Goal: Task Accomplishment & Management: Manage account settings

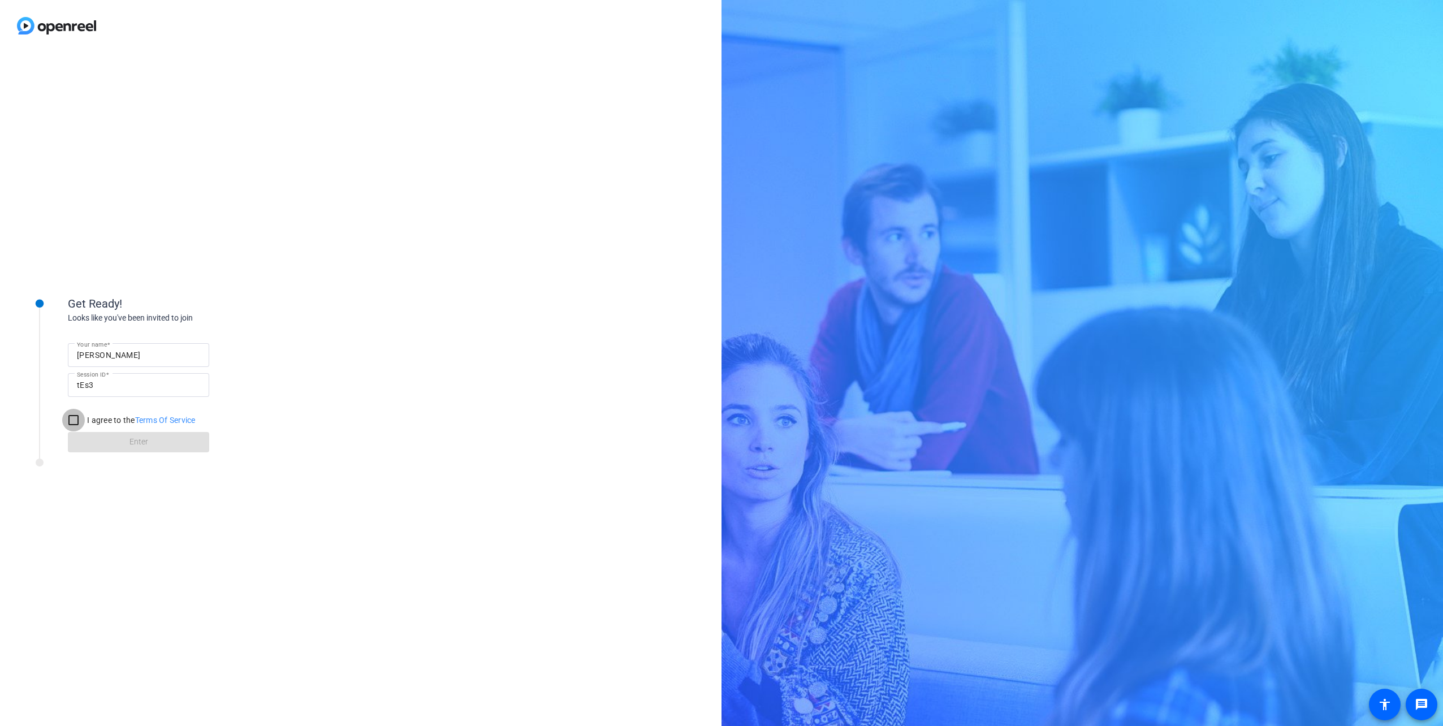
click at [71, 420] on input "I agree to the Terms Of Service" at bounding box center [73, 420] width 23 height 23
checkbox input "true"
click at [144, 443] on span "Enter" at bounding box center [138, 442] width 19 height 12
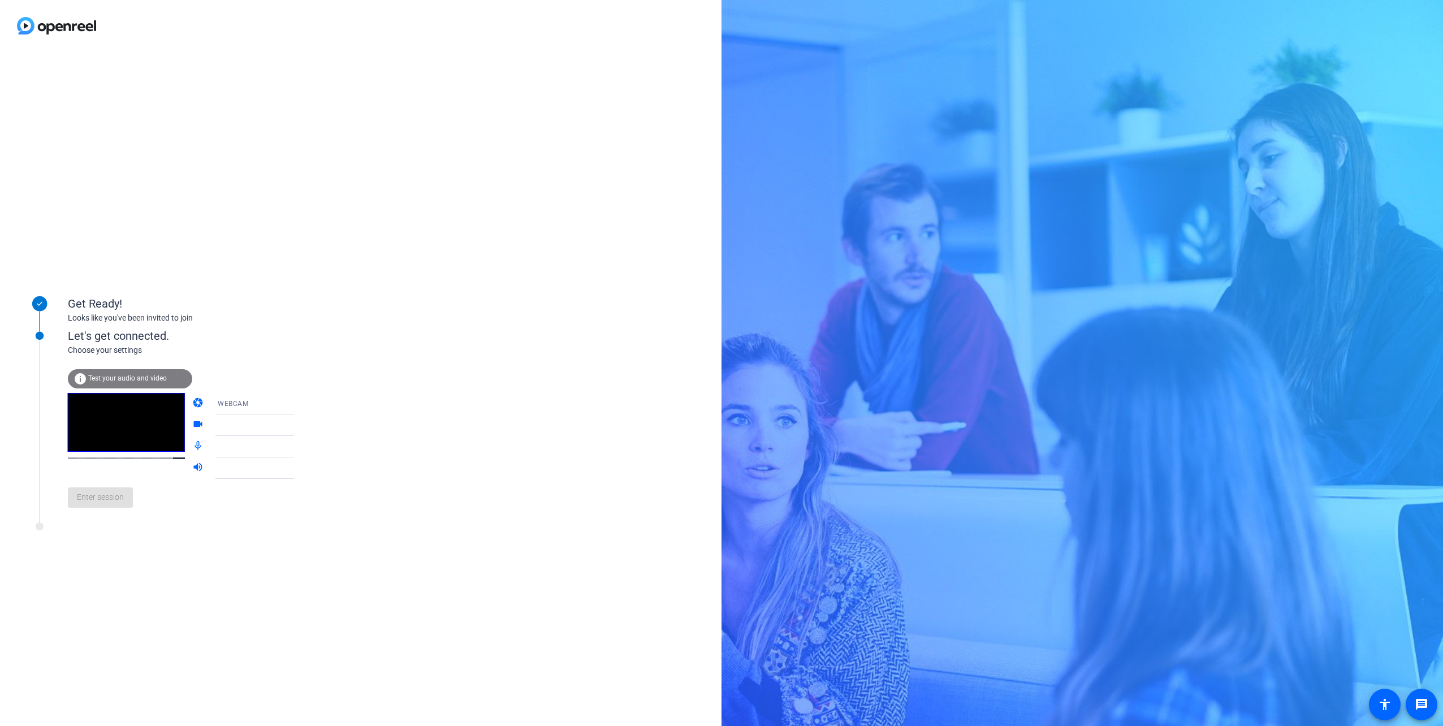
click at [146, 378] on span "Test your audio and video" at bounding box center [127, 378] width 79 height 8
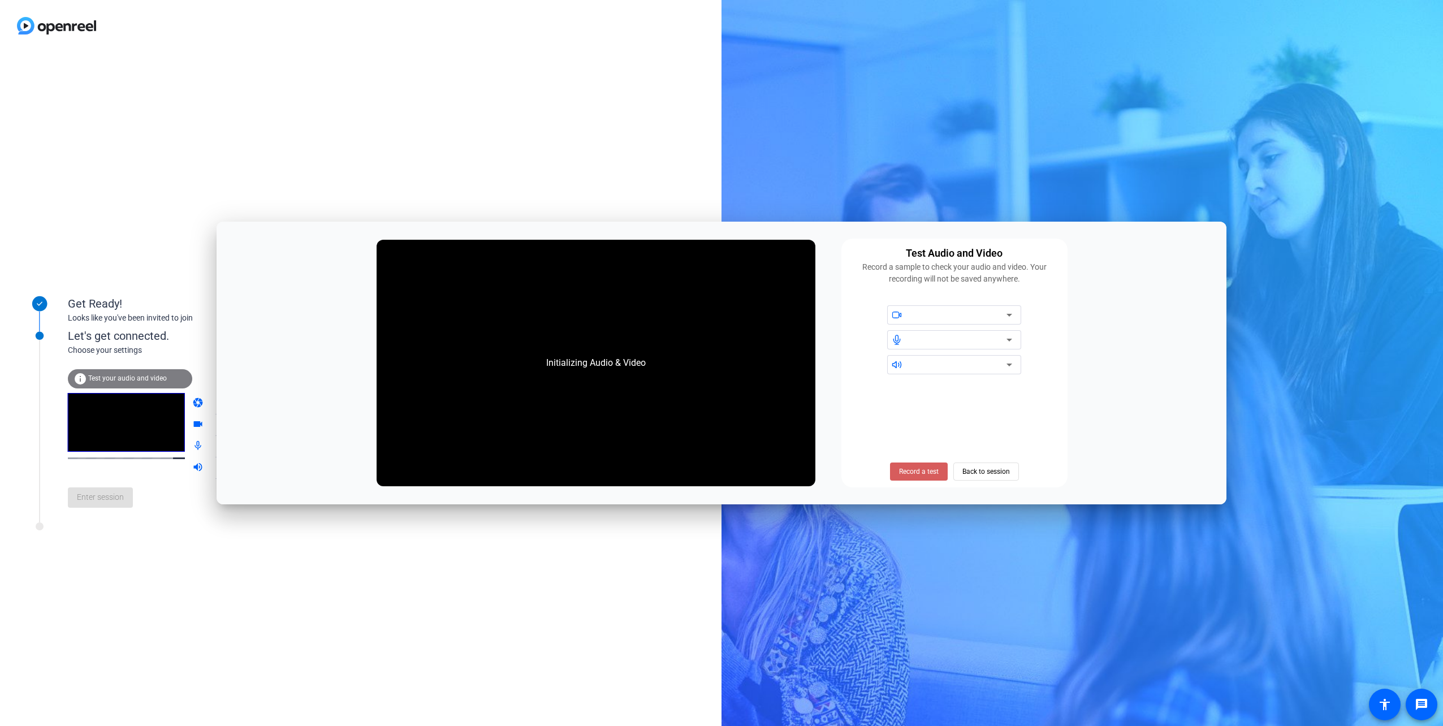
click at [923, 473] on span "Record a test" at bounding box center [919, 472] width 40 height 10
click at [922, 470] on span "Stop Testing (6s)" at bounding box center [918, 472] width 51 height 10
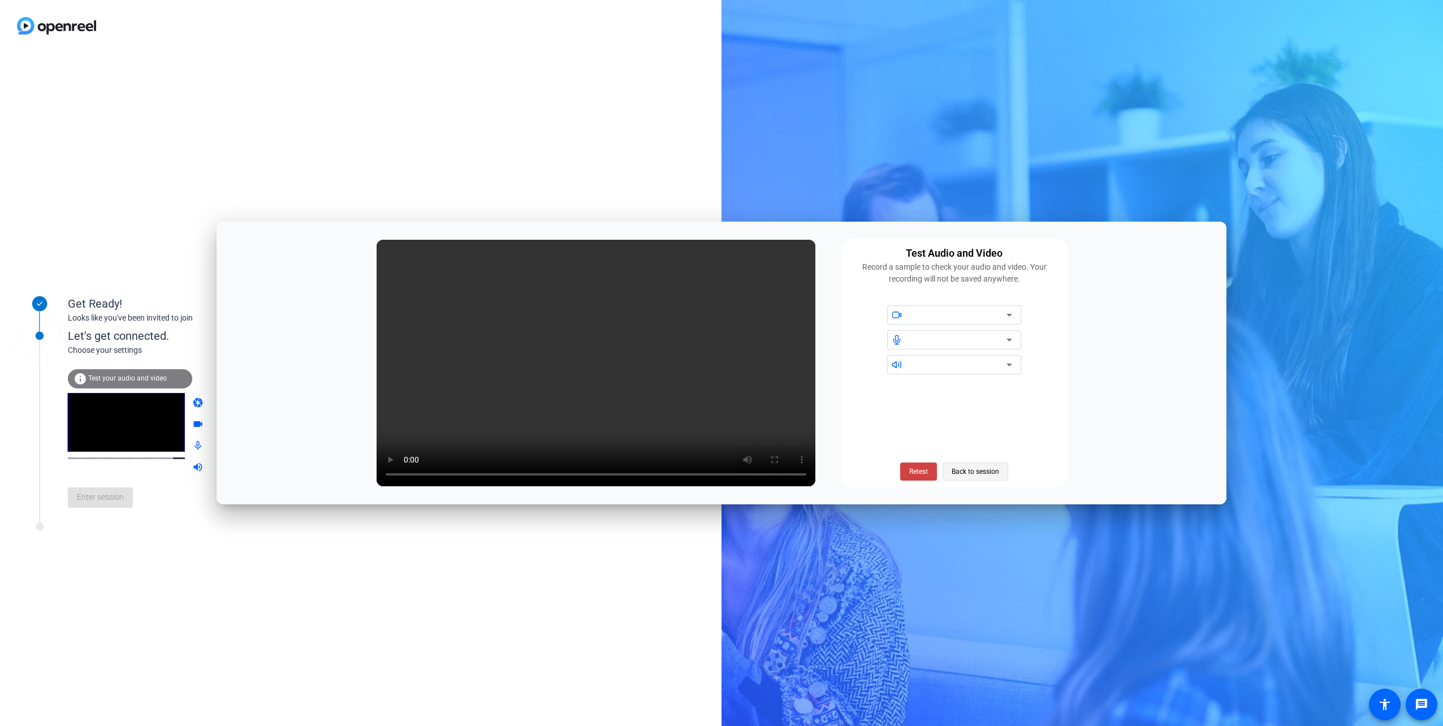
click at [991, 468] on span "Back to session" at bounding box center [976, 471] width 48 height 21
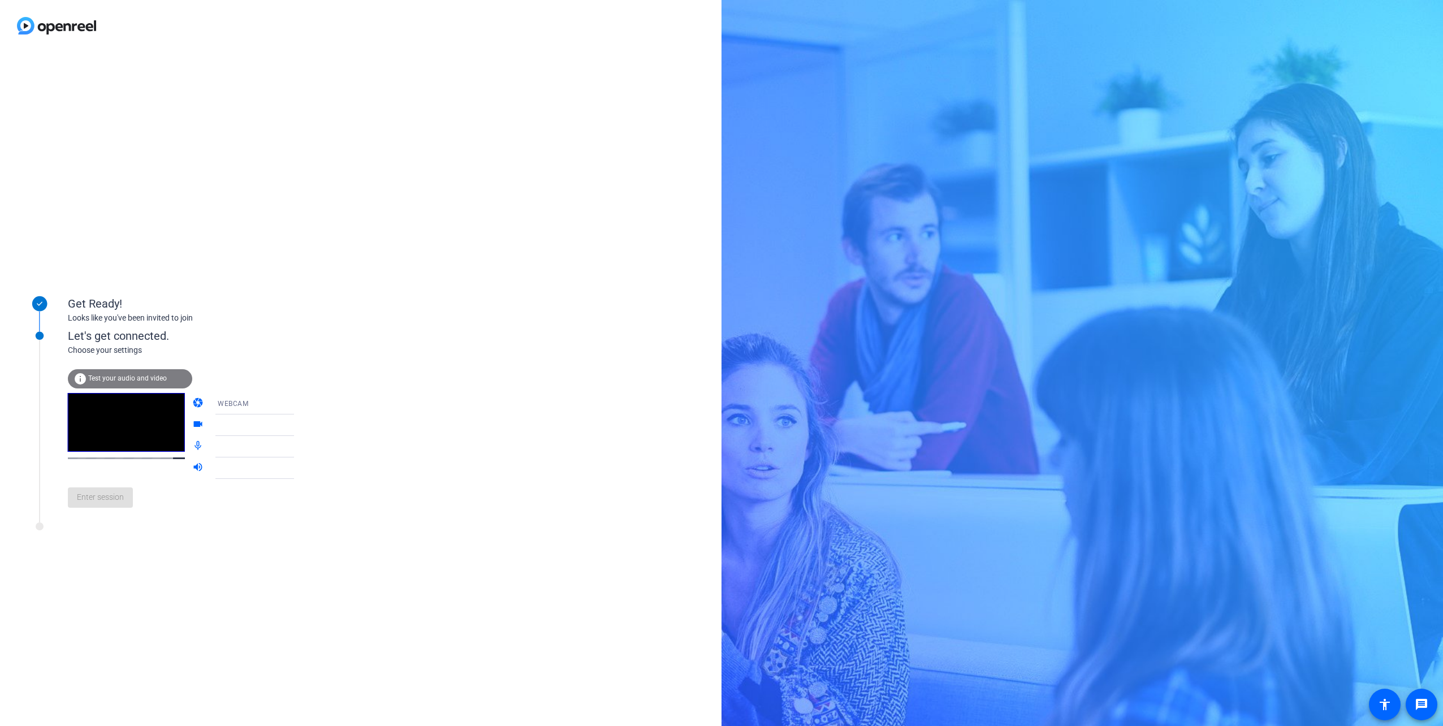
click at [237, 405] on span "WEBCAM" at bounding box center [233, 404] width 31 height 8
click at [237, 405] on div at bounding box center [721, 363] width 1443 height 726
click at [224, 429] on div at bounding box center [260, 425] width 84 height 14
click at [299, 426] on icon at bounding box center [306, 425] width 14 height 14
click at [303, 425] on icon at bounding box center [306, 425] width 6 height 3
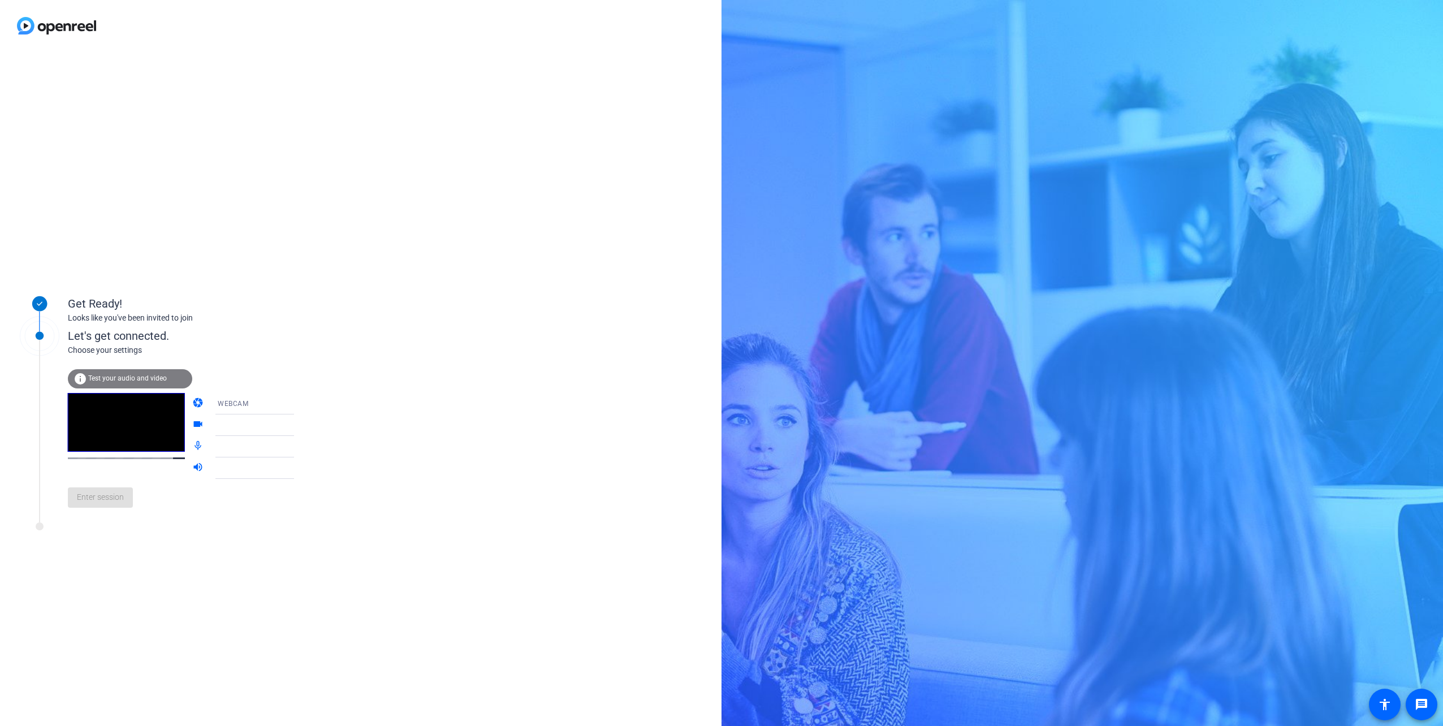
click at [303, 425] on icon at bounding box center [306, 425] width 6 height 3
click at [299, 426] on icon at bounding box center [306, 425] width 14 height 14
click at [192, 425] on mat-icon "videocam" at bounding box center [199, 425] width 14 height 14
click at [192, 442] on mat-icon "mic_none" at bounding box center [199, 447] width 14 height 14
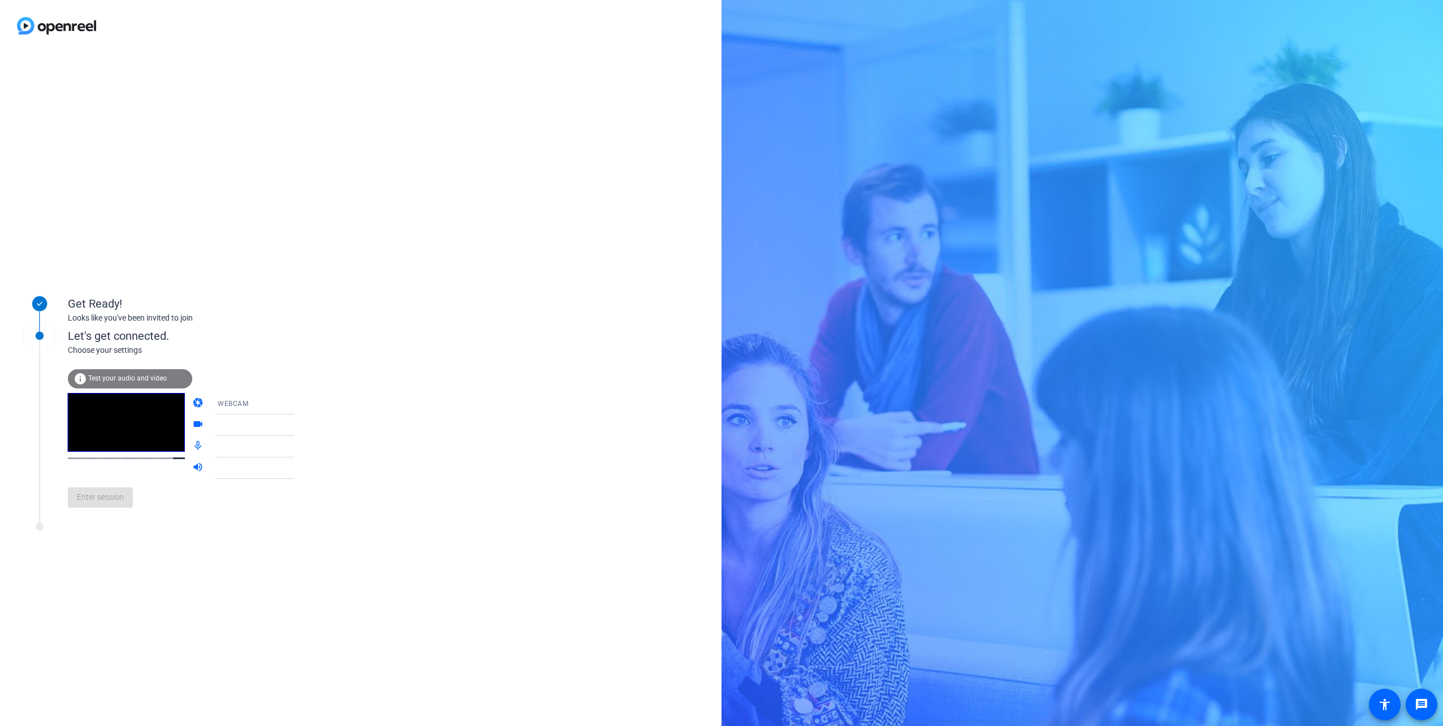
click at [192, 467] on mat-icon "volume_up" at bounding box center [199, 468] width 14 height 14
click at [240, 398] on div "WEBCAM" at bounding box center [260, 403] width 84 height 14
click at [231, 450] on span "DESKTOP" at bounding box center [218, 449] width 32 height 14
click at [109, 499] on span "Enter session" at bounding box center [100, 497] width 47 height 12
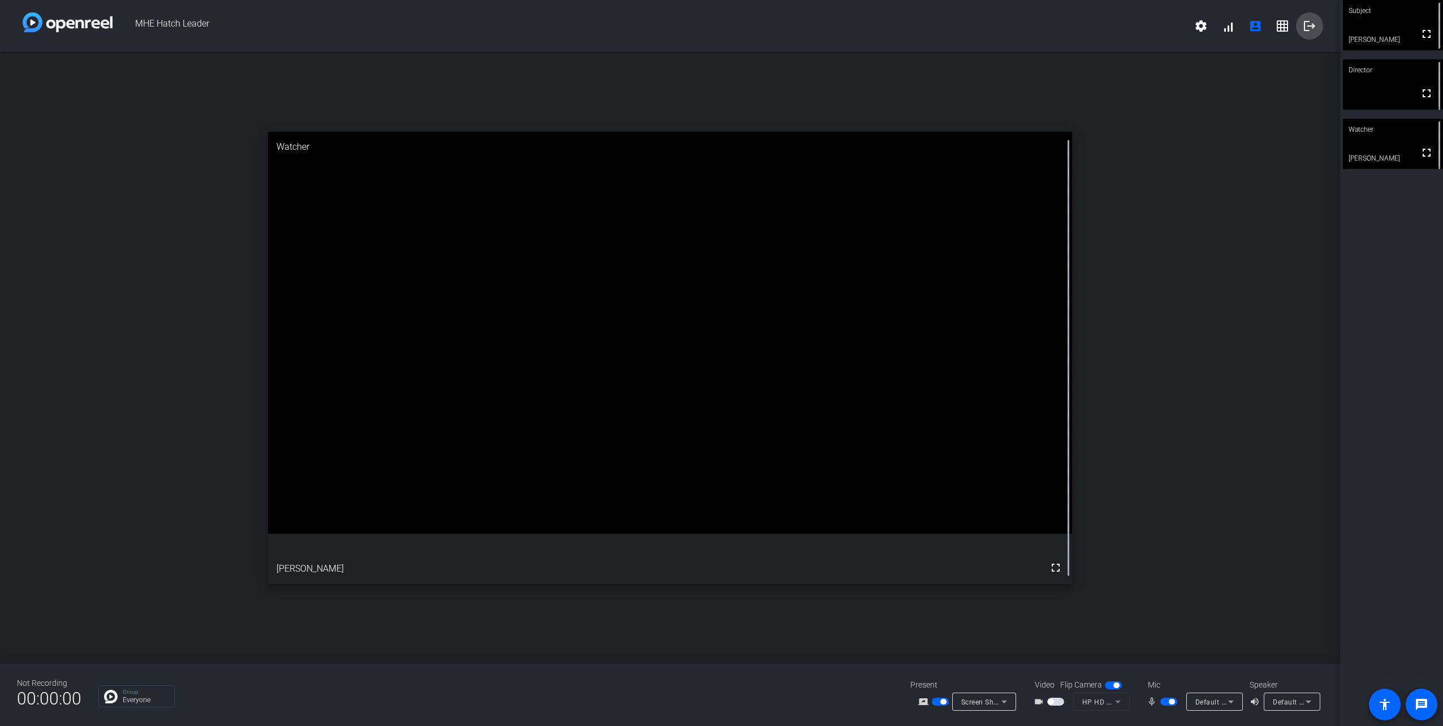
click at [1310, 24] on mat-icon "logout" at bounding box center [1310, 26] width 14 height 14
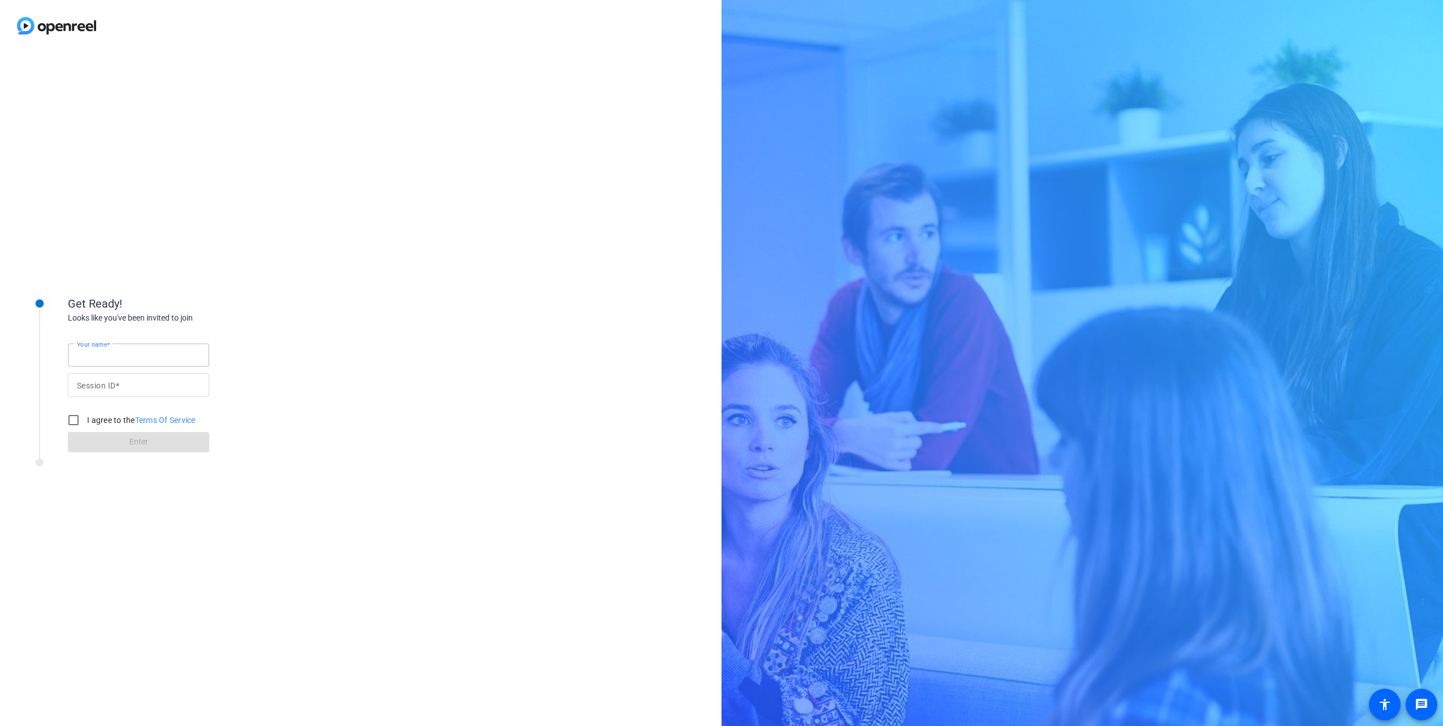
click at [152, 353] on input "Your name" at bounding box center [138, 355] width 123 height 14
type input "[PERSON_NAME]"
type input "tEs3"
click at [100, 421] on label "I agree to the Terms Of Service" at bounding box center [140, 419] width 111 height 11
click at [85, 421] on input "I agree to the Terms Of Service" at bounding box center [73, 420] width 23 height 23
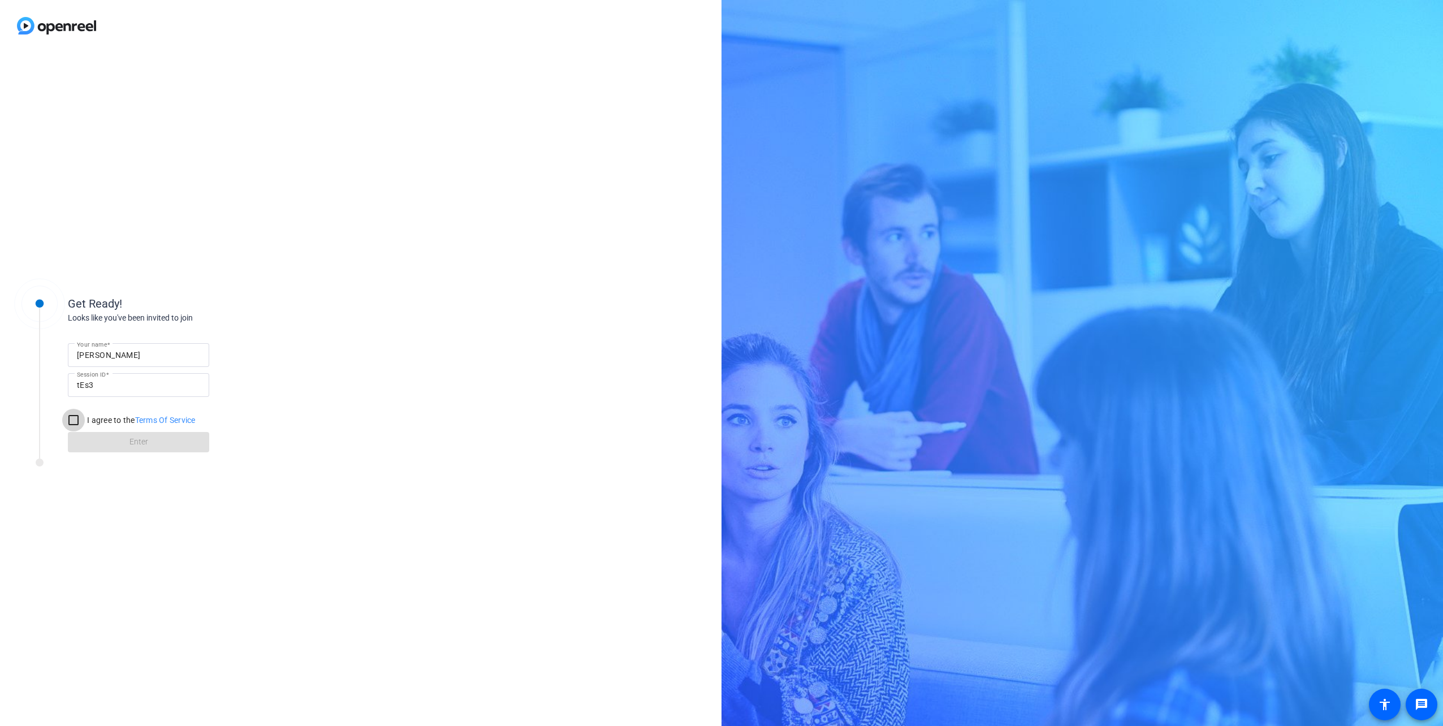
checkbox input "true"
click at [114, 444] on span at bounding box center [138, 442] width 141 height 27
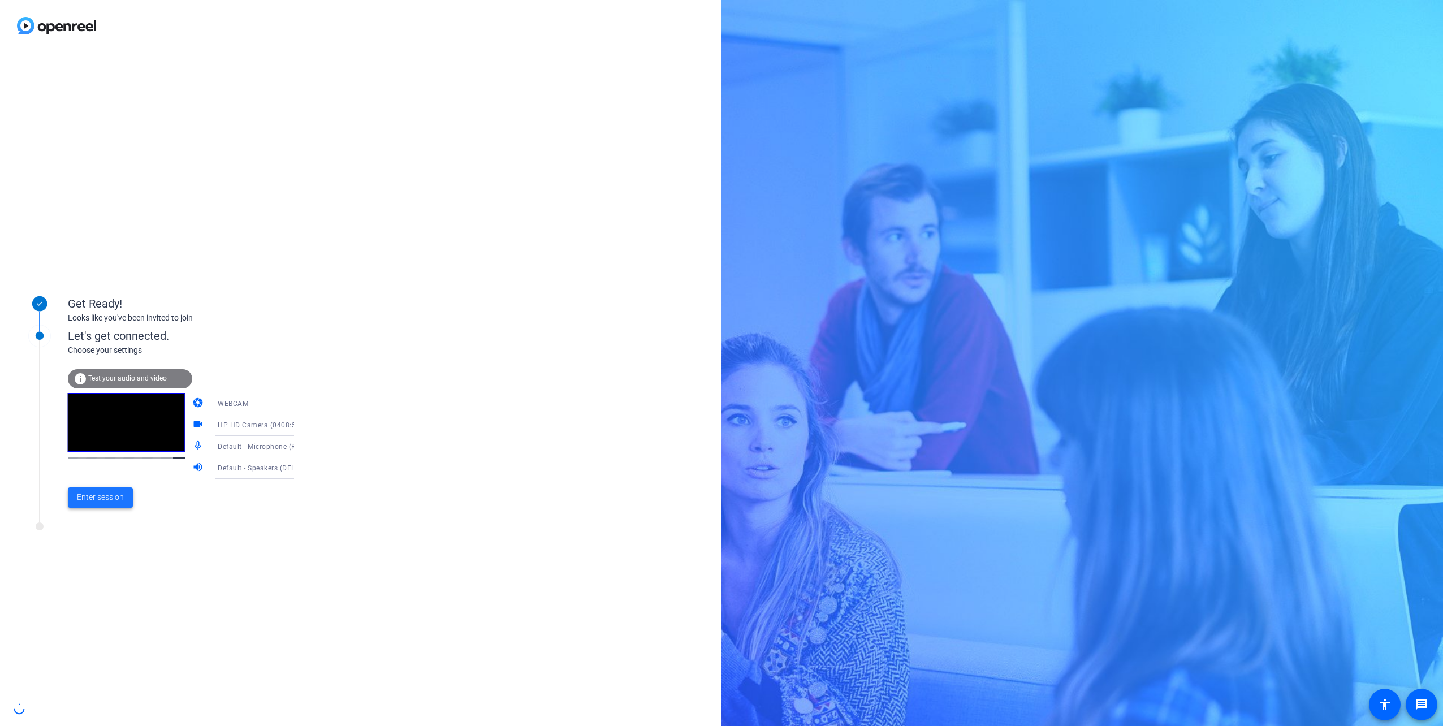
click at [111, 496] on span "Enter session" at bounding box center [100, 497] width 47 height 12
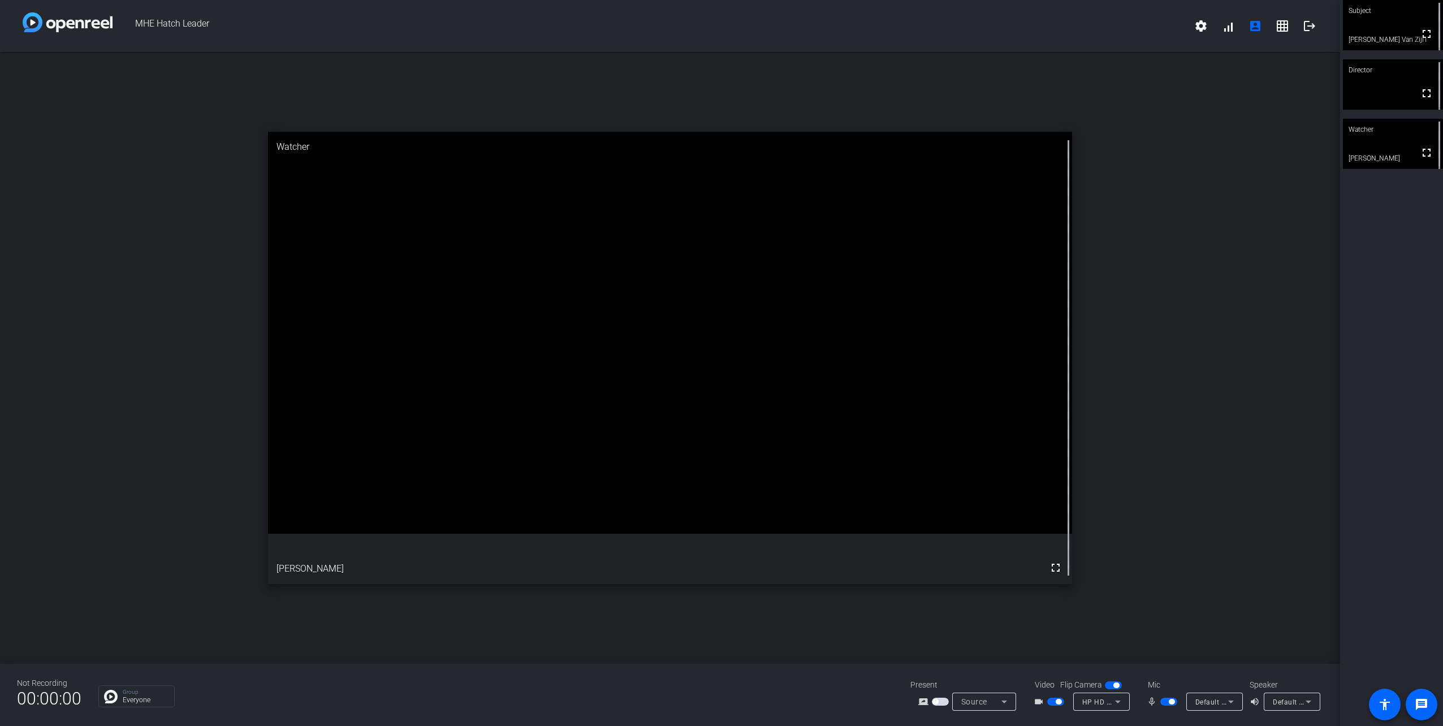
click at [1125, 702] on div "HP HD Camera (0408:5348)" at bounding box center [1101, 702] width 57 height 18
click at [1121, 703] on div at bounding box center [721, 363] width 1443 height 726
click at [1121, 701] on icon at bounding box center [1118, 702] width 14 height 14
click at [1121, 701] on div at bounding box center [721, 363] width 1443 height 726
click at [1003, 699] on icon at bounding box center [1005, 702] width 14 height 14
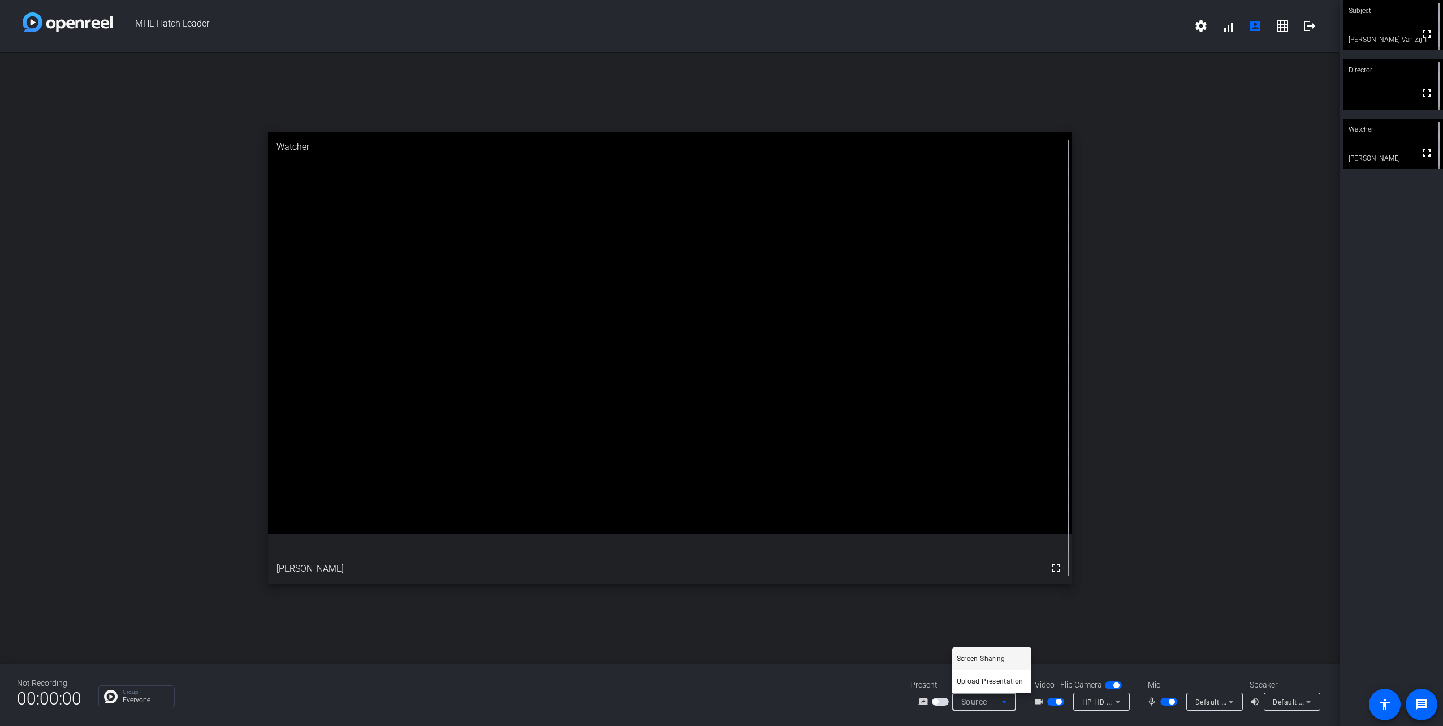
click at [1188, 597] on div at bounding box center [721, 363] width 1443 height 726
click at [1312, 25] on mat-icon "logout" at bounding box center [1310, 26] width 14 height 14
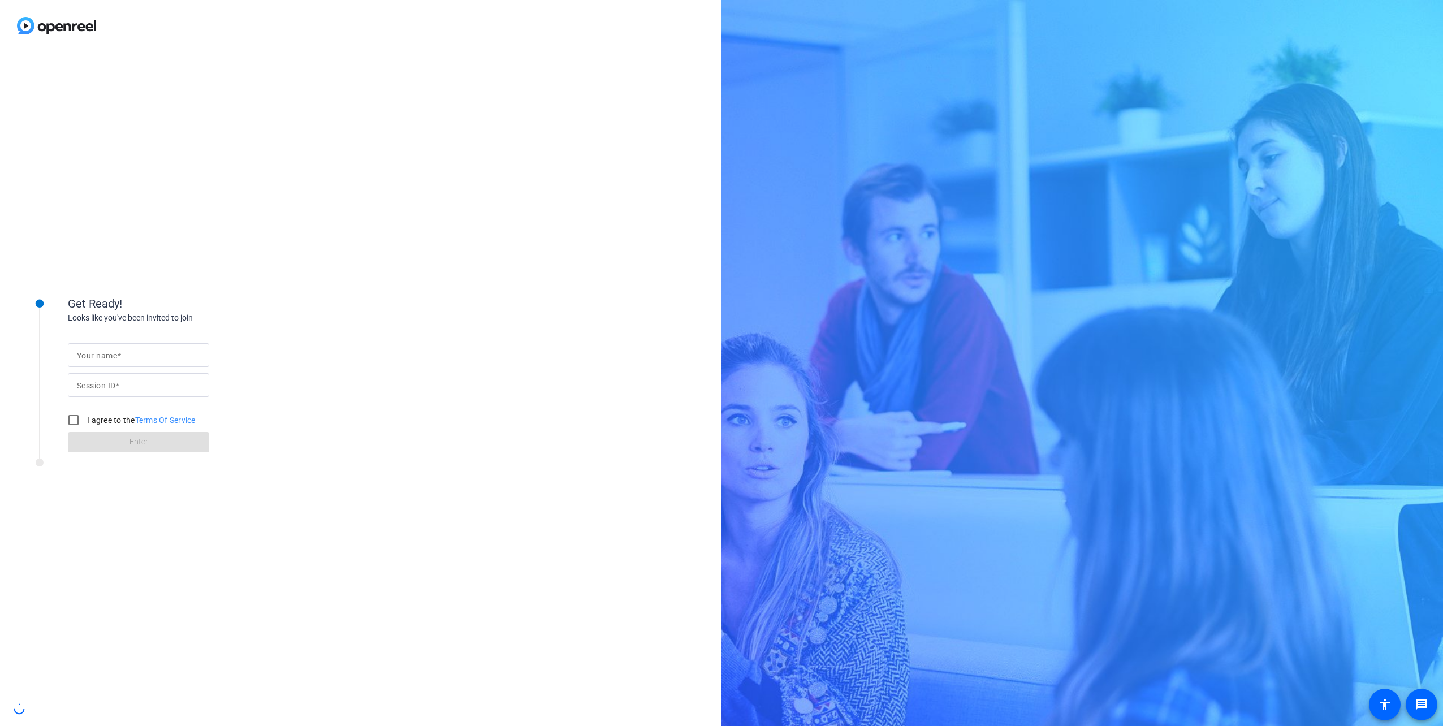
click at [157, 359] on input "Your name" at bounding box center [138, 355] width 123 height 14
type input "[PERSON_NAME]"
type input "tEs3"
click at [81, 418] on input "I agree to the Terms Of Service" at bounding box center [73, 420] width 23 height 23
checkbox input "true"
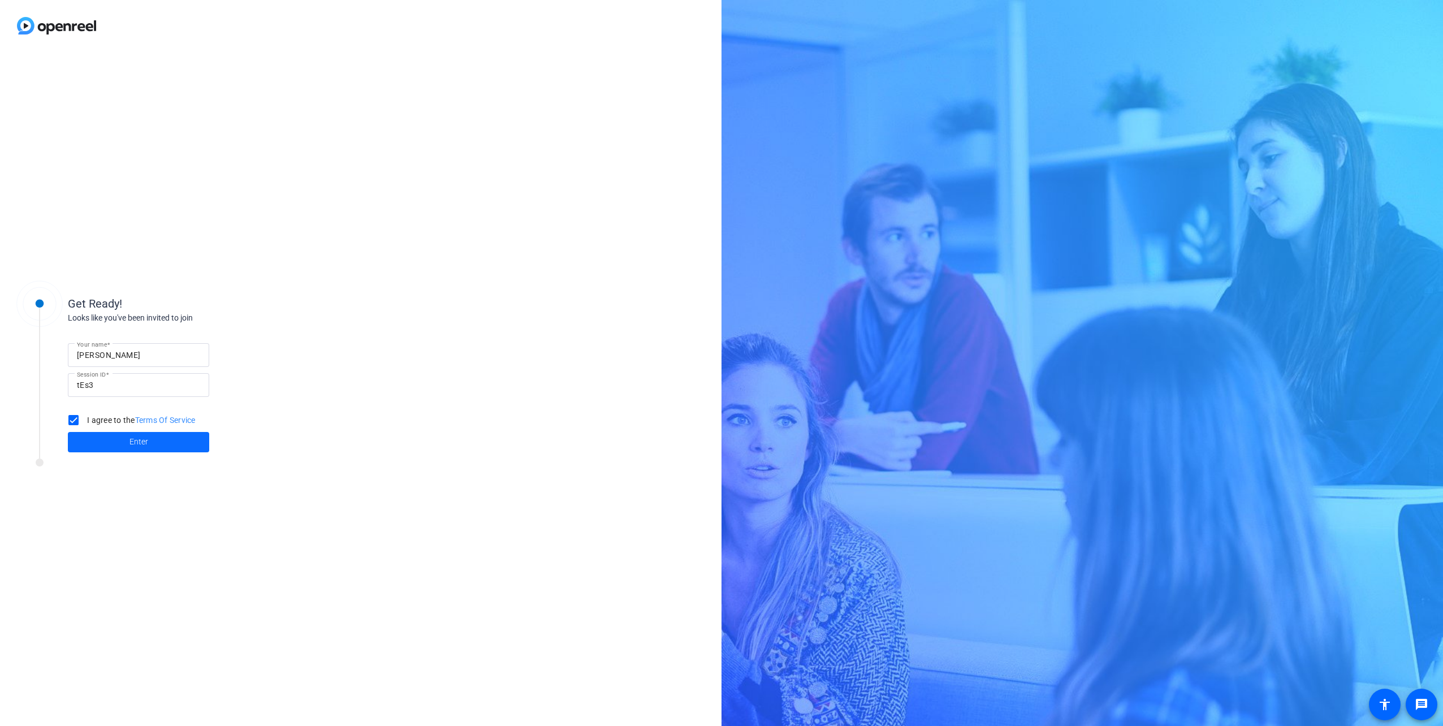
click at [127, 444] on span at bounding box center [138, 442] width 141 height 27
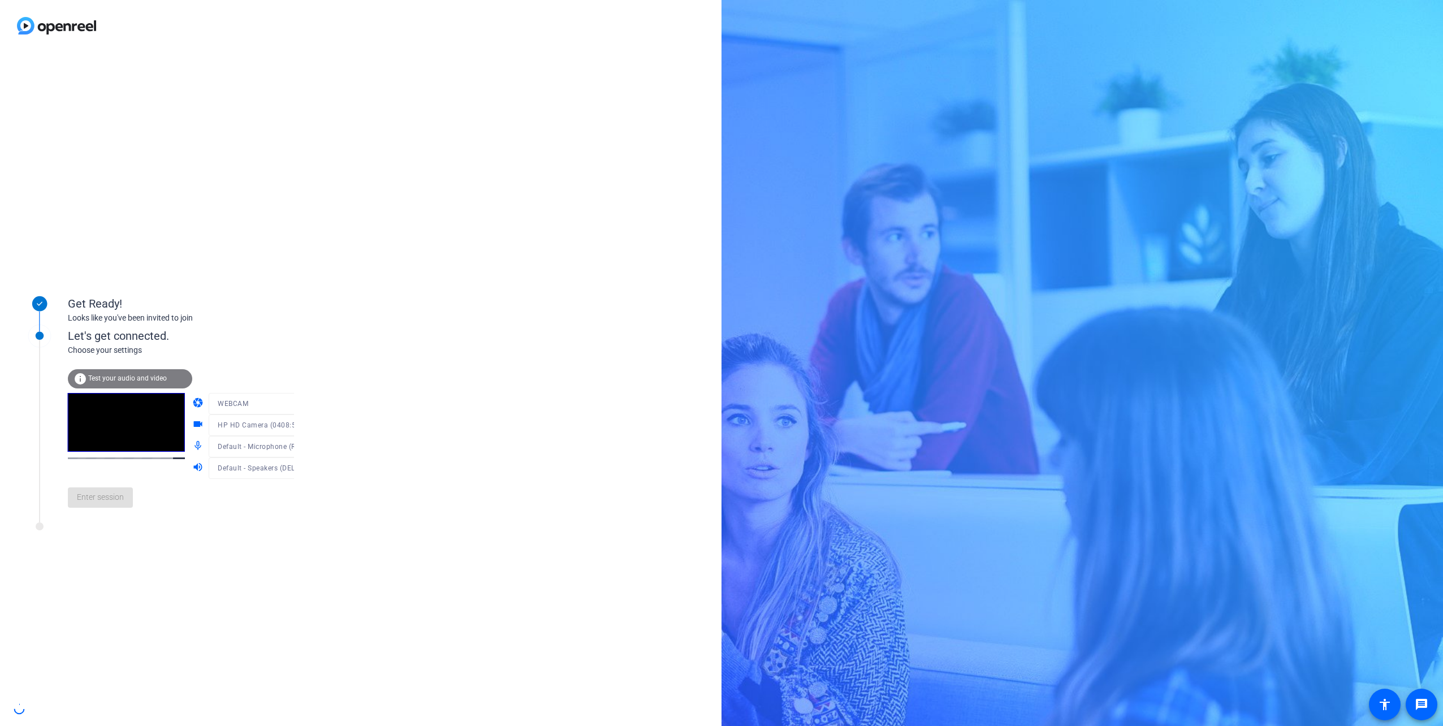
click at [279, 403] on mat-form-field "WEBCAM" at bounding box center [263, 403] width 108 height 21
click at [299, 402] on icon at bounding box center [306, 404] width 14 height 14
click at [226, 447] on span "DESKTOP" at bounding box center [218, 449] width 32 height 14
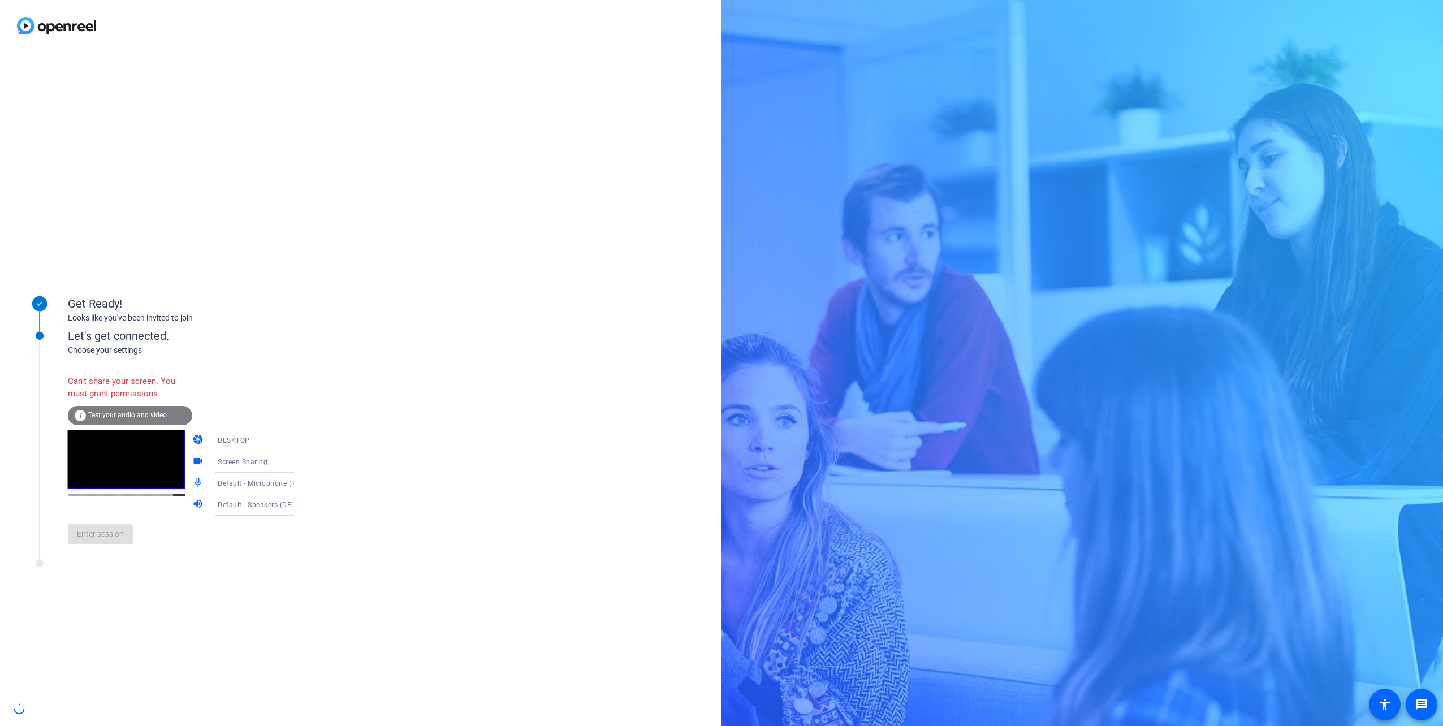
click at [260, 462] on div "Screen Sharing" at bounding box center [260, 462] width 84 height 14
click at [341, 465] on div at bounding box center [721, 363] width 1443 height 726
click at [240, 503] on span "Default - Speakers (DELL Slim Soundbar SB521A) (413c:a510)" at bounding box center [320, 504] width 205 height 9
click at [384, 493] on div at bounding box center [721, 363] width 1443 height 726
click at [299, 439] on icon at bounding box center [306, 441] width 14 height 14
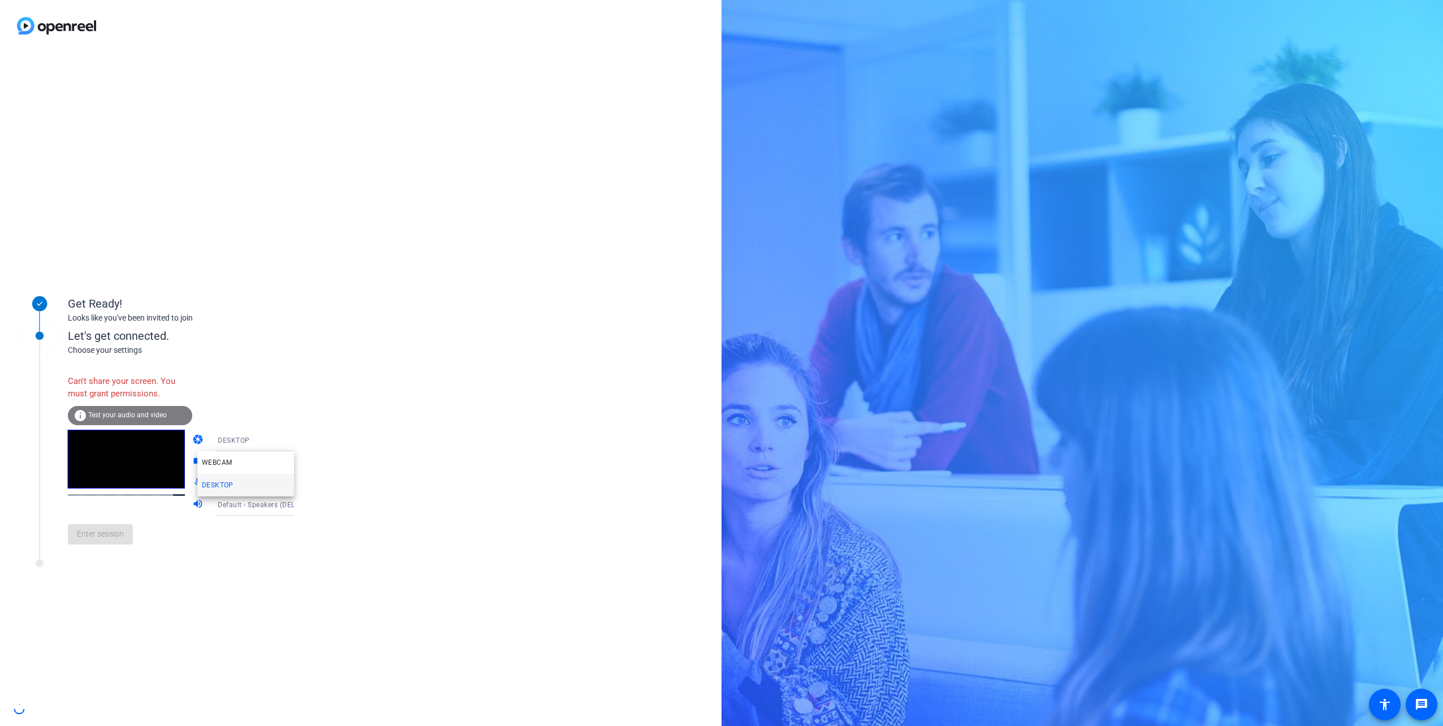
click at [355, 367] on div at bounding box center [721, 363] width 1443 height 726
click at [124, 412] on span "Test your audio and video" at bounding box center [127, 415] width 79 height 8
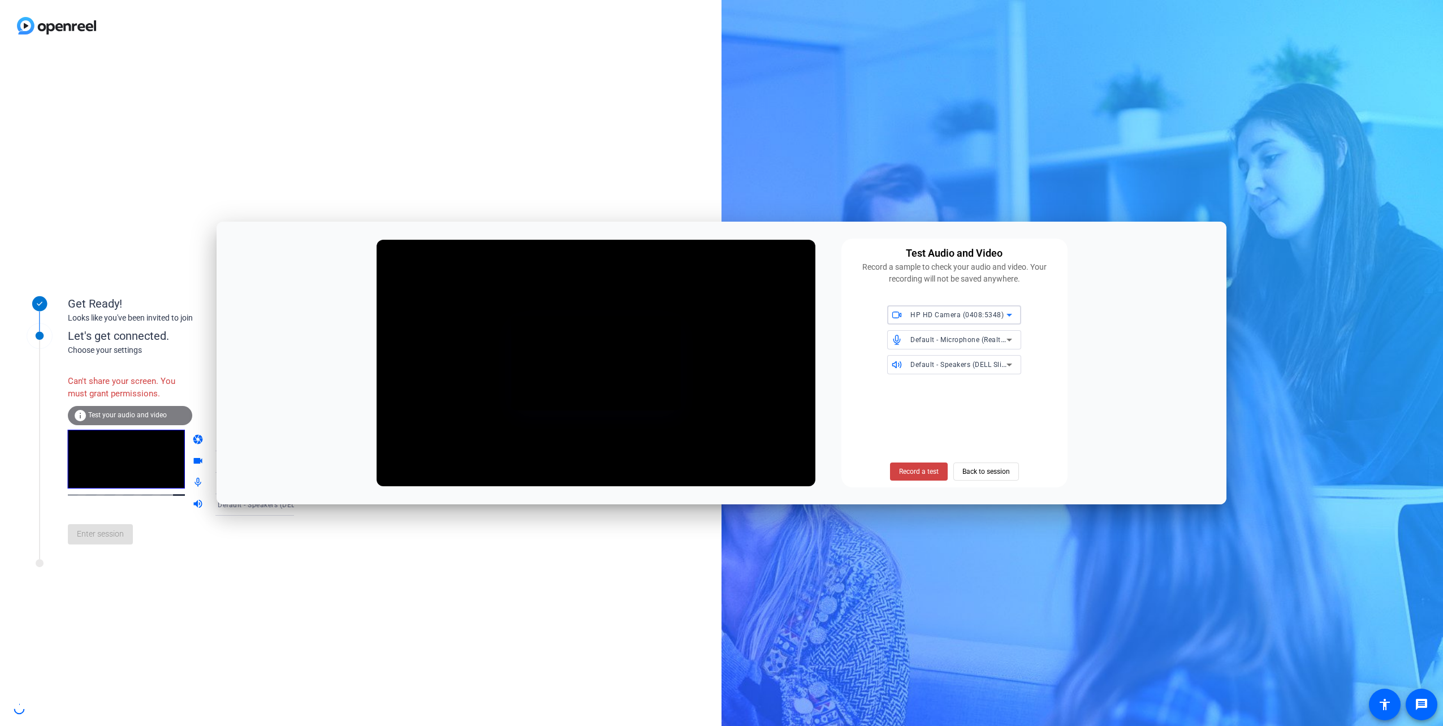
click at [940, 317] on span "HP HD Camera (0408:5348)" at bounding box center [956, 315] width 93 height 8
drag, startPoint x: 1096, startPoint y: 351, endPoint x: 1072, endPoint y: 398, distance: 52.9
click at [1096, 353] on div at bounding box center [721, 363] width 1443 height 726
click at [992, 472] on span "Back to session" at bounding box center [986, 471] width 48 height 21
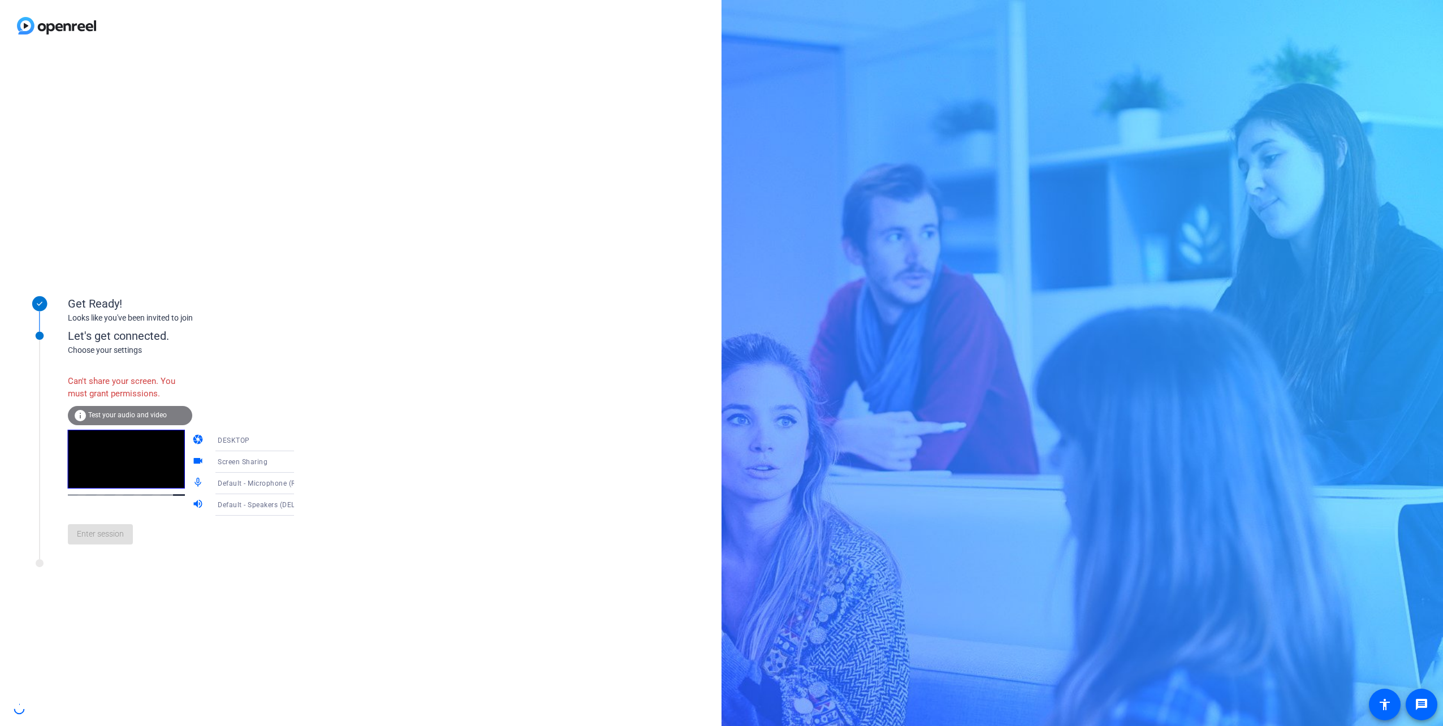
click at [299, 439] on icon at bounding box center [306, 441] width 14 height 14
click at [215, 462] on span "WEBCAM" at bounding box center [217, 463] width 30 height 14
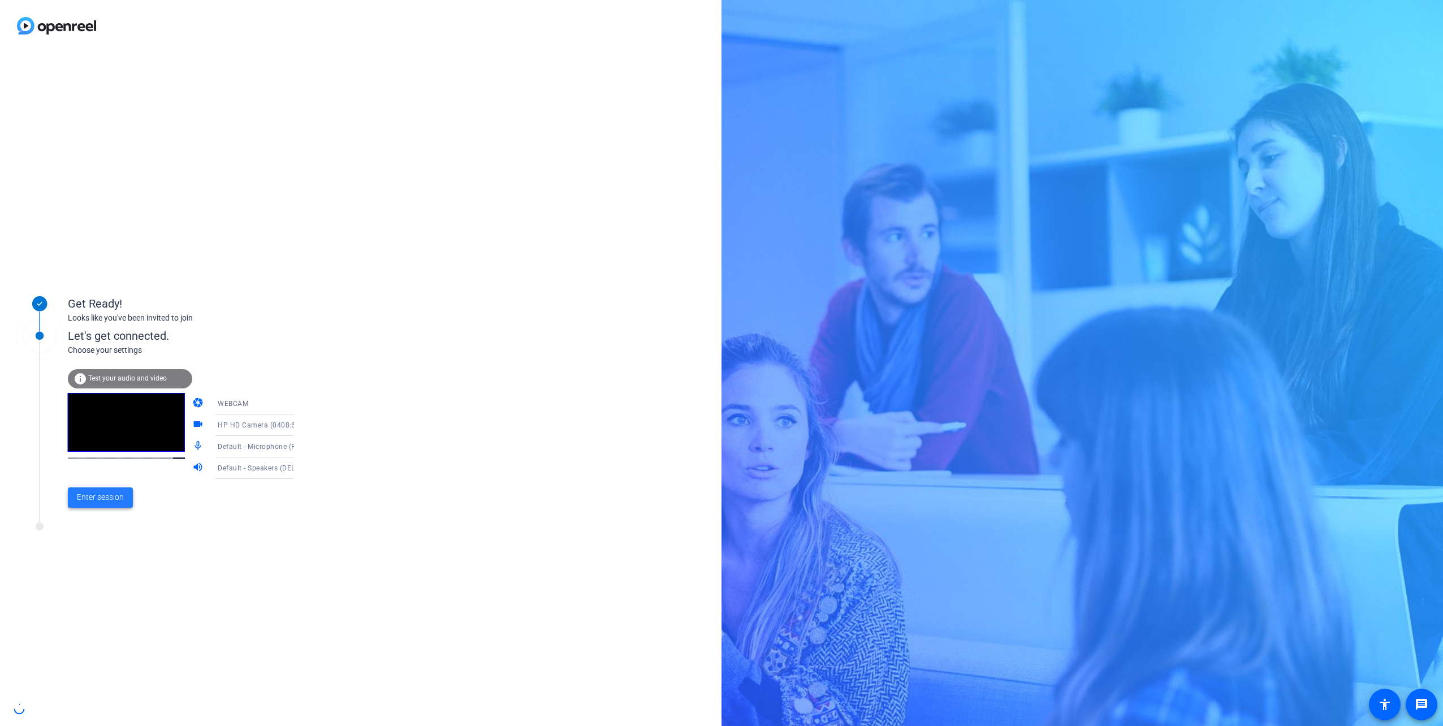
click at [105, 497] on span "Enter session" at bounding box center [100, 497] width 47 height 12
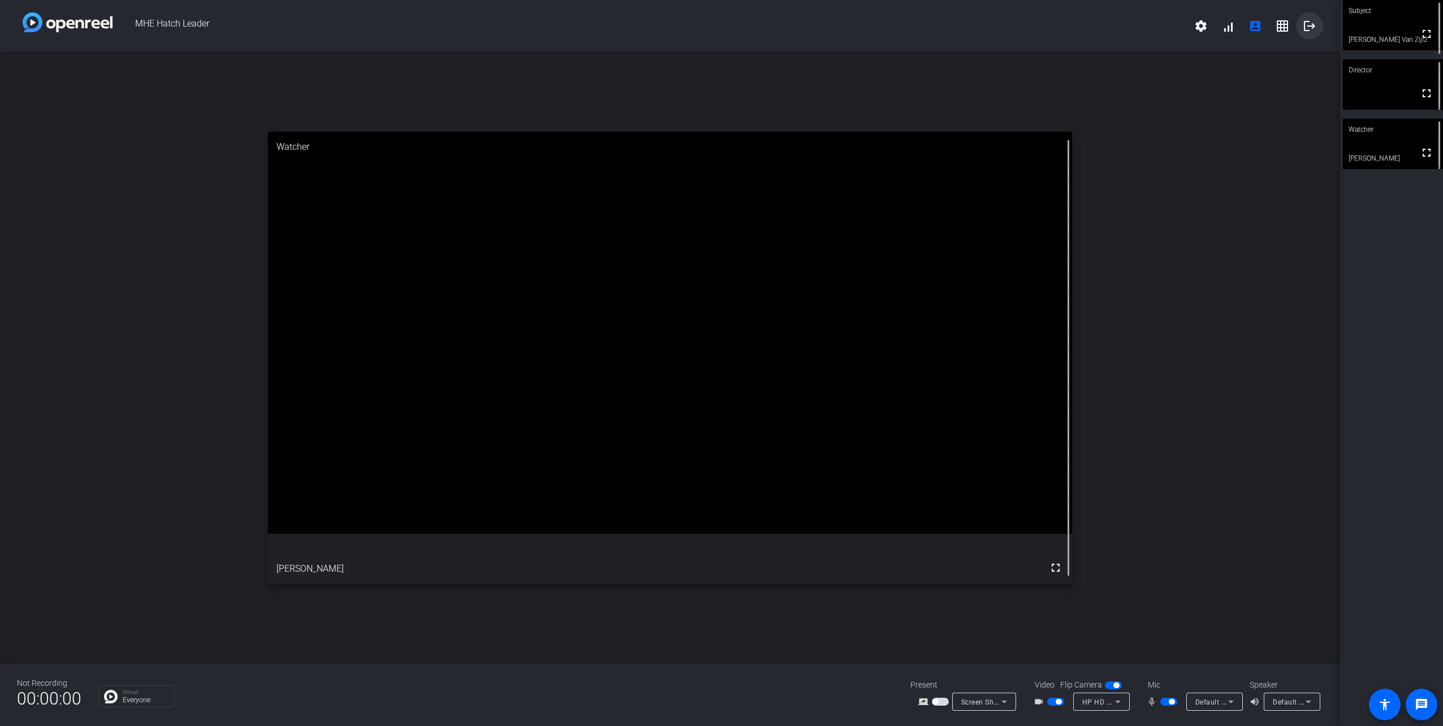
click at [1308, 24] on mat-icon "logout" at bounding box center [1310, 26] width 14 height 14
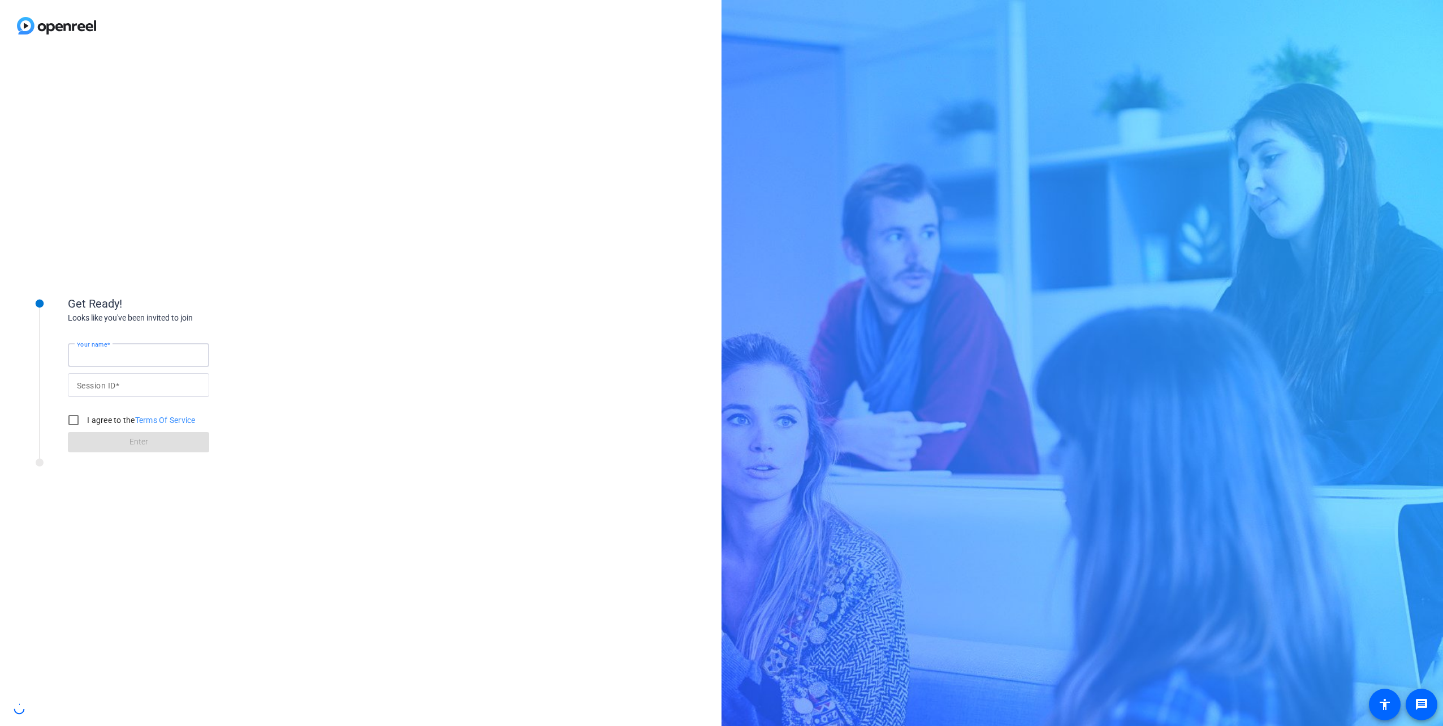
click at [117, 360] on input "Your name" at bounding box center [138, 355] width 123 height 14
type input "[PERSON_NAME]"
type input "tEs3"
drag, startPoint x: 76, startPoint y: 421, endPoint x: 83, endPoint y: 431, distance: 12.2
click at [76, 423] on input "I agree to the Terms Of Service" at bounding box center [73, 420] width 23 height 23
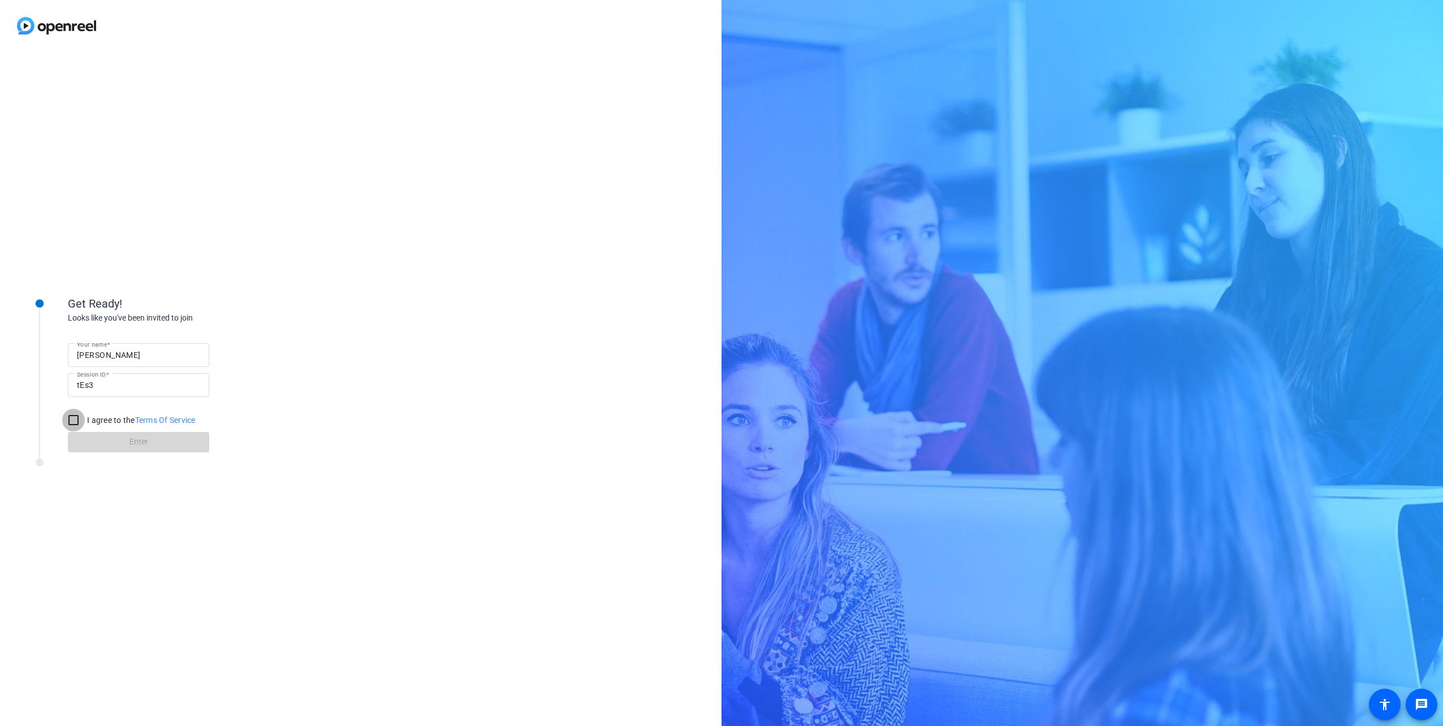
checkbox input "true"
click at [140, 447] on span "Enter" at bounding box center [138, 442] width 19 height 12
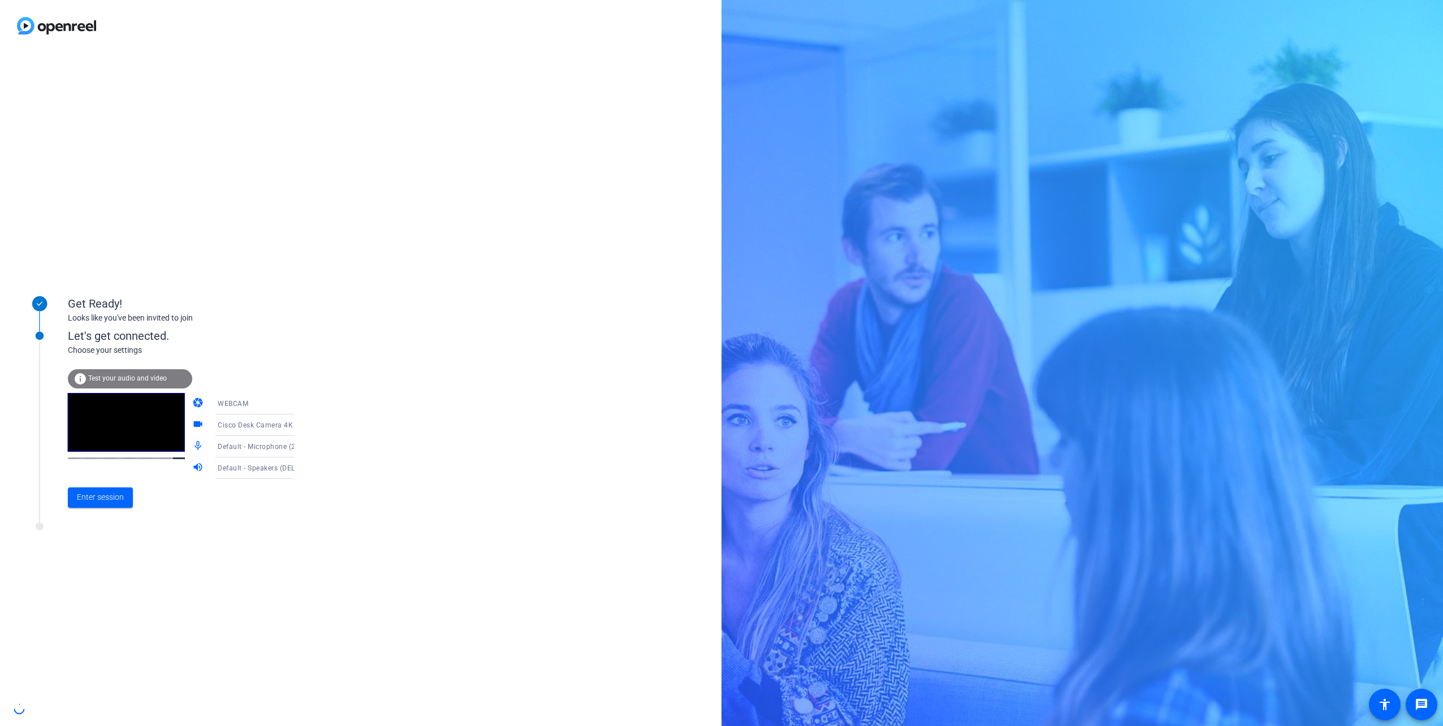
click at [303, 403] on icon at bounding box center [306, 404] width 6 height 3
click at [373, 387] on div at bounding box center [721, 363] width 1443 height 726
click at [244, 404] on div "WEBCAM" at bounding box center [260, 403] width 84 height 14
click at [227, 424] on span "WEBCAM" at bounding box center [217, 426] width 30 height 14
click at [378, 388] on div "Get Ready! Looks like you've been invited to join Let's get connected. Choose y…" at bounding box center [361, 388] width 722 height 675
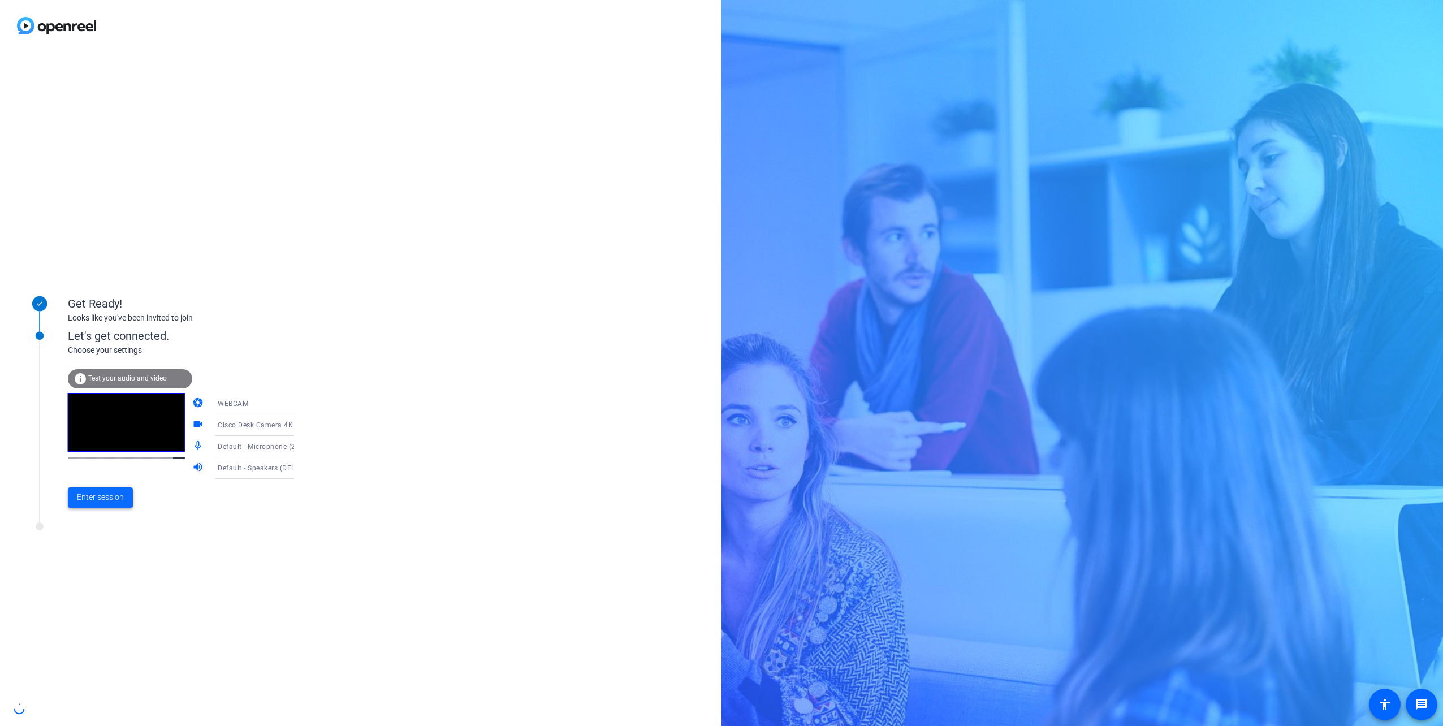
click at [106, 496] on span "Enter session" at bounding box center [100, 497] width 47 height 12
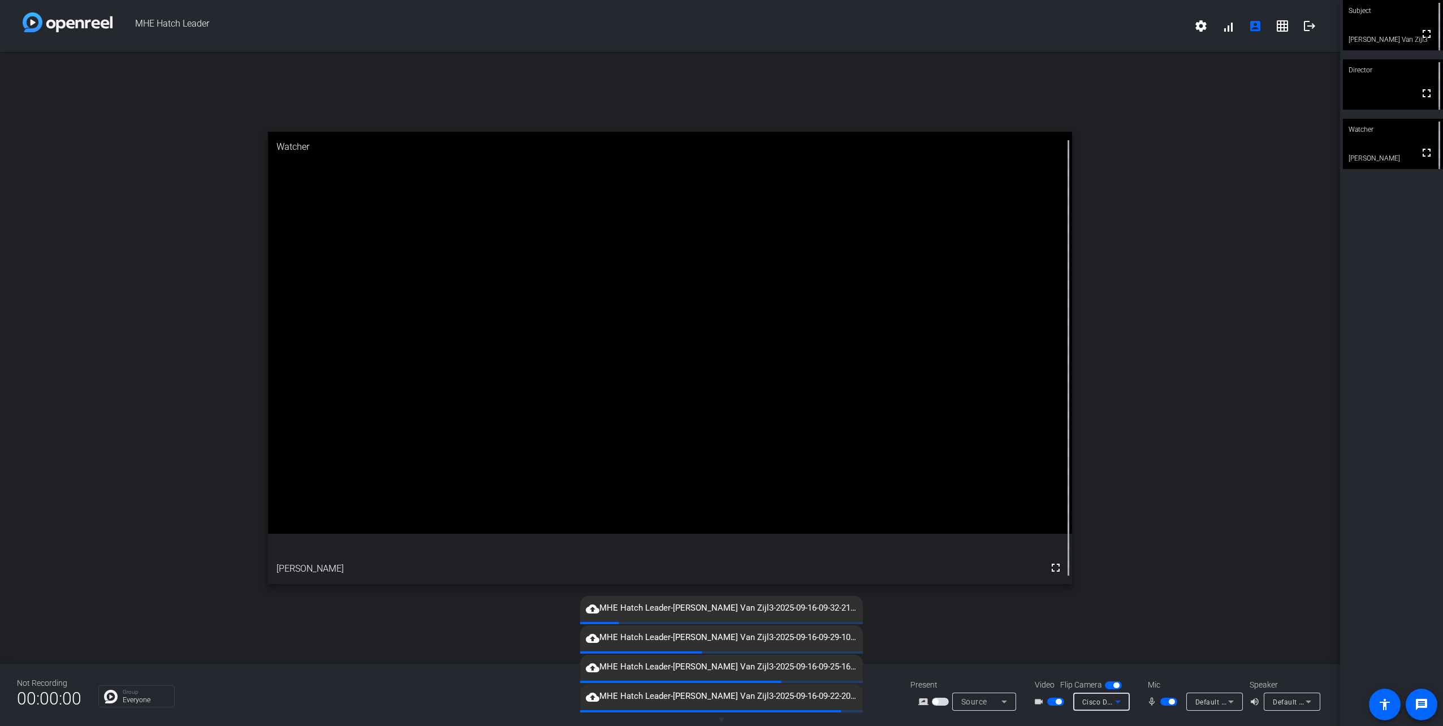
click at [1119, 701] on icon at bounding box center [1118, 702] width 6 height 3
click at [1217, 613] on div at bounding box center [721, 363] width 1443 height 726
click at [1060, 702] on span "button" at bounding box center [1059, 702] width 6 height 6
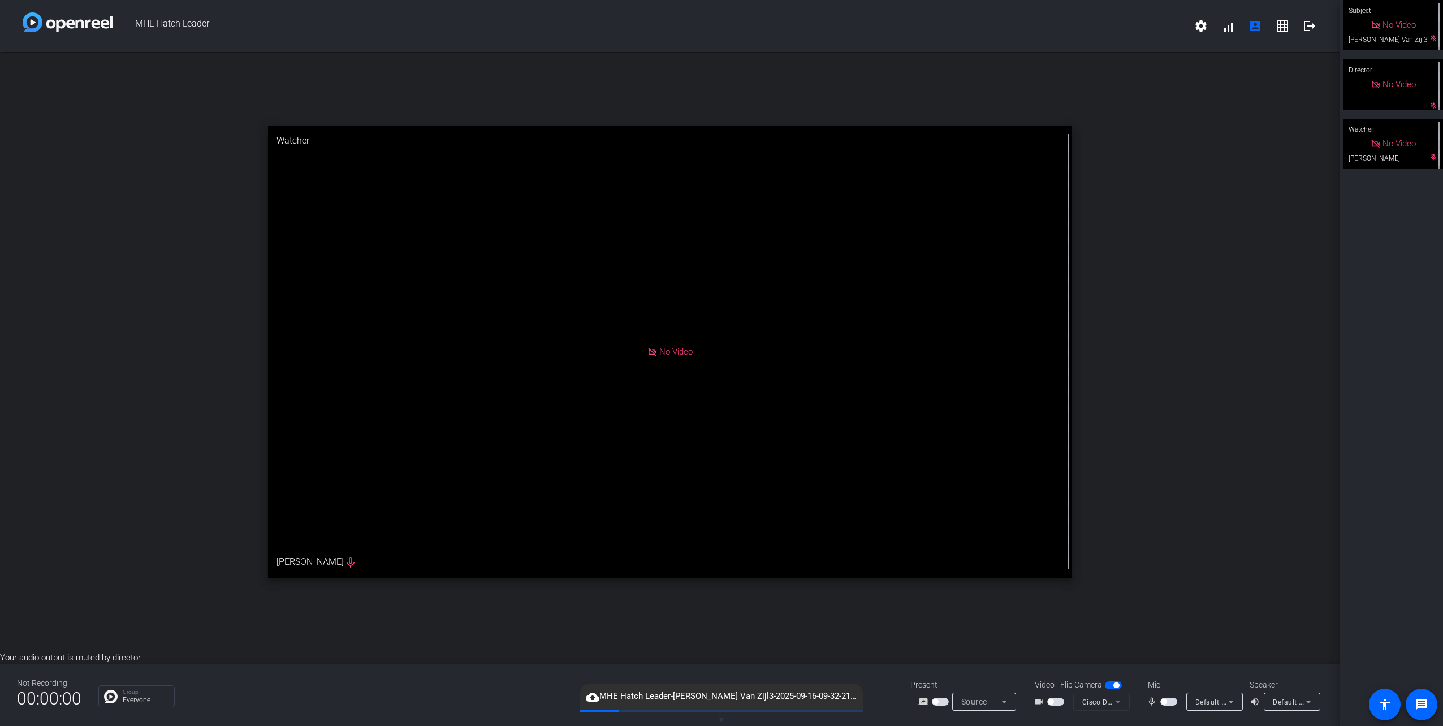
click at [724, 709] on div "cloud_upload MHE Hatch Leader-[PERSON_NAME] Van Zijl3-2025-09-16-09-32-21-556-0…" at bounding box center [721, 697] width 283 height 26
click at [690, 699] on span "cloud_upload MHE Hatch Leader-[PERSON_NAME] Van Zijl3-2025-09-16-09-32-21-556-0…" at bounding box center [721, 697] width 283 height 14
click at [698, 704] on div "cloud_upload MHE Hatch Leader-[PERSON_NAME] Van Zijl3-2025-09-16-09-32-21-556-0…" at bounding box center [721, 697] width 283 height 26
copy span "Van"
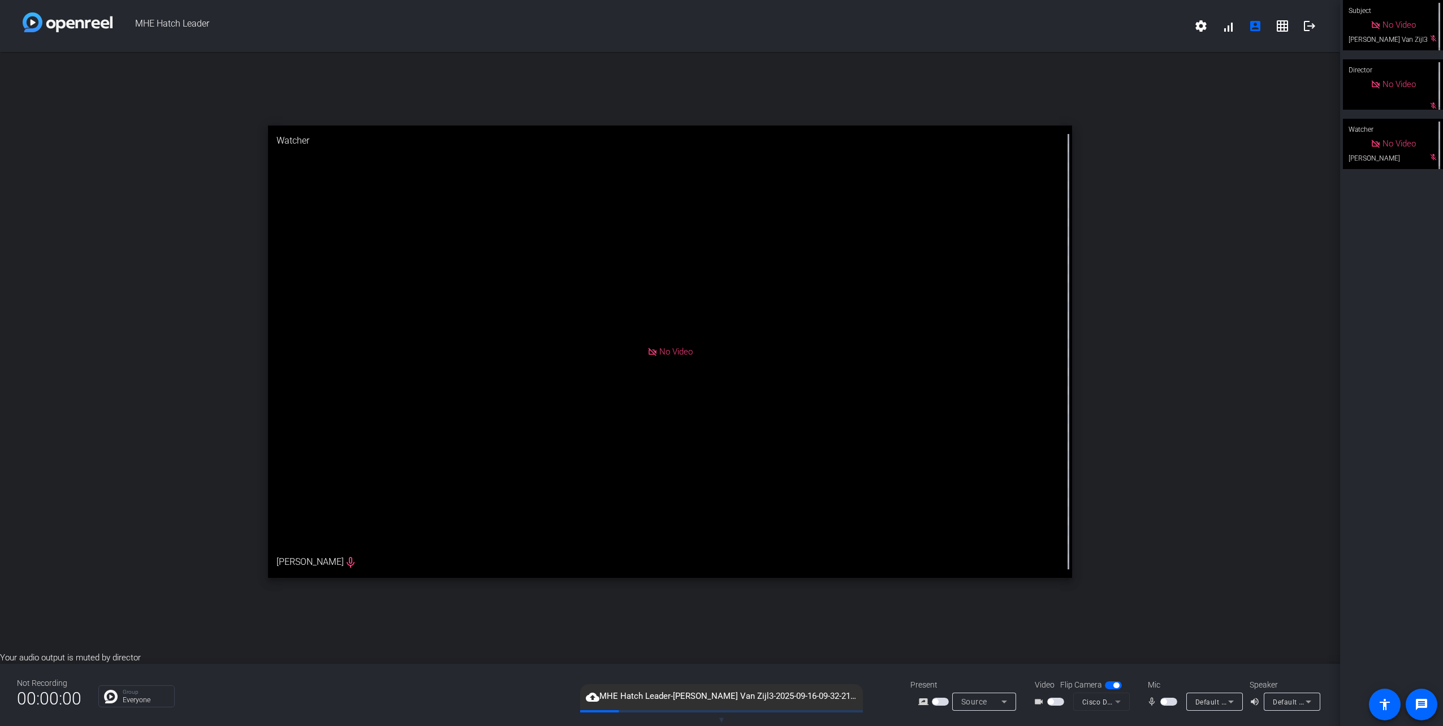
click at [741, 693] on span "cloud_upload MHE Hatch Leader-[PERSON_NAME] Van Zijl3-2025-09-16-09-32-21-556-0…" at bounding box center [721, 697] width 283 height 14
click at [852, 698] on span "cloud_upload MHE Hatch Leader-[PERSON_NAME] Van Zijl3-2025-09-16-09-32-21-556-0…" at bounding box center [721, 697] width 283 height 14
click at [856, 685] on div "cloud_upload MHE Hatch Leader-[PERSON_NAME] Van Zijl3-2025-09-16-09-32-21-556-0…" at bounding box center [721, 697] width 283 height 26
click at [878, 653] on div "Your audio output is muted by director Not Recording 00:00:00 Group Everyone Pr…" at bounding box center [670, 688] width 1340 height 75
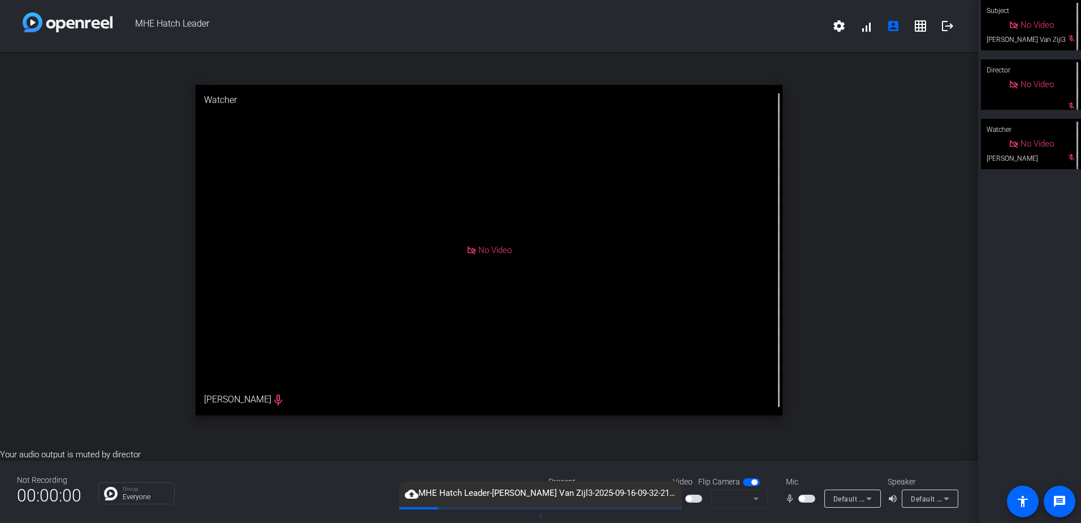
drag, startPoint x: 562, startPoint y: 495, endPoint x: 409, endPoint y: 492, distance: 152.7
click at [409, 492] on mat-icon "cloud_upload" at bounding box center [412, 494] width 14 height 14
click at [412, 495] on mat-icon "cloud_upload" at bounding box center [412, 494] width 14 height 14
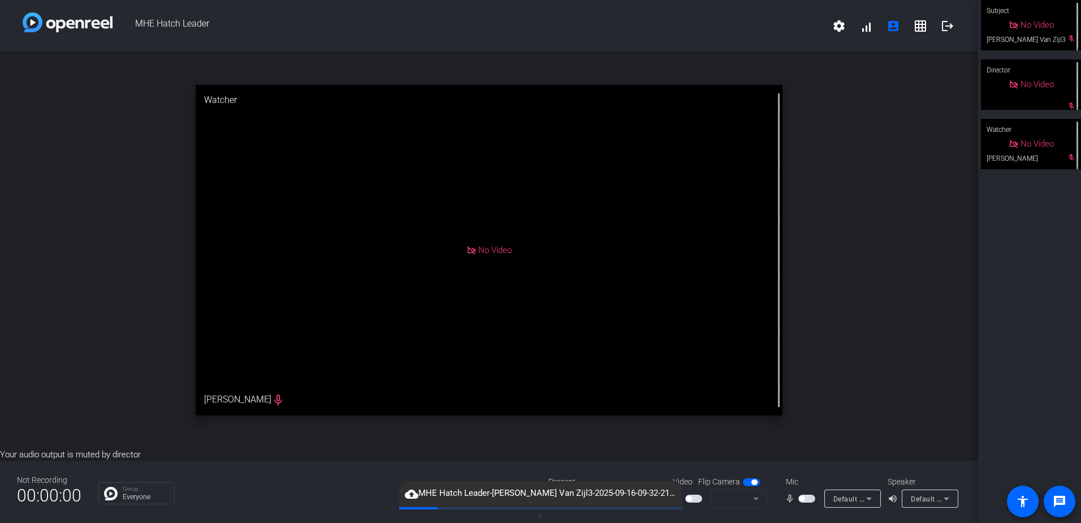
click at [423, 498] on span "cloud_upload MHE Hatch Leader-[PERSON_NAME] Van Zijl3-2025-09-16-09-32-21-556-0…" at bounding box center [540, 493] width 283 height 14
click at [414, 495] on mat-icon "cloud_upload" at bounding box center [412, 494] width 14 height 14
click at [540, 512] on span "▼" at bounding box center [541, 516] width 8 height 10
click at [540, 514] on span "▲" at bounding box center [541, 516] width 8 height 10
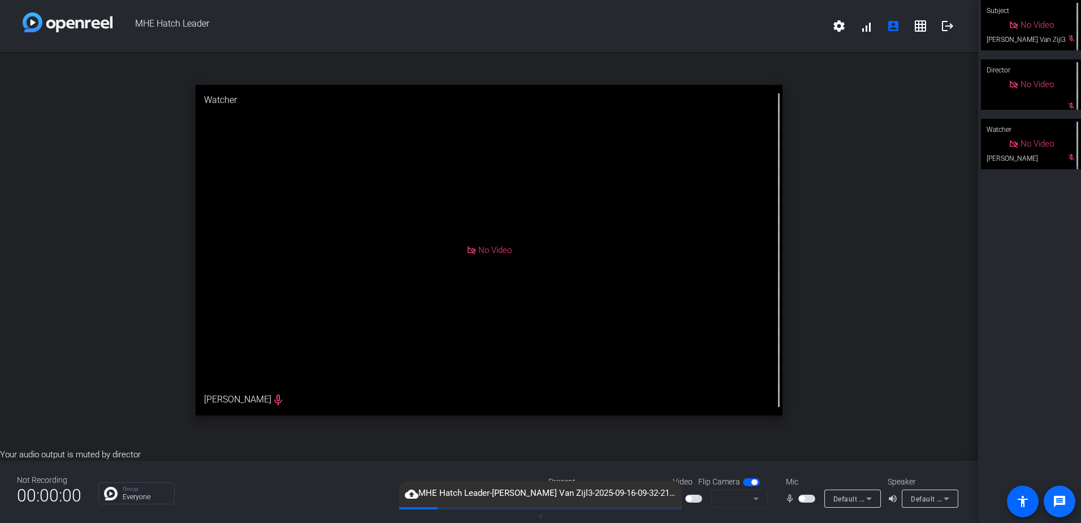
click at [1059, 501] on mat-icon "message" at bounding box center [1060, 501] width 14 height 14
click at [123, 325] on div "open_in_new Watcher No Video [PERSON_NAME] mic_none" at bounding box center [489, 250] width 978 height 396
click at [843, 24] on mat-icon "settings" at bounding box center [839, 26] width 14 height 14
click at [863, 64] on span "Download all data" at bounding box center [864, 64] width 59 height 14
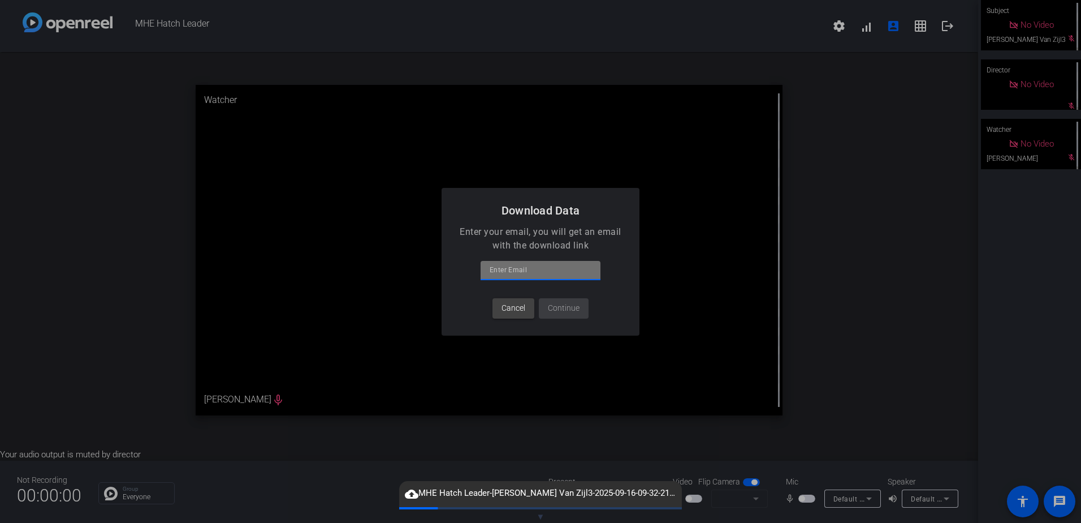
click at [532, 269] on input at bounding box center [541, 270] width 102 height 14
type input "[PERSON_NAME][EMAIL_ADDRESS][DOMAIN_NAME]"
click at [573, 306] on span "Continue" at bounding box center [564, 308] width 32 height 12
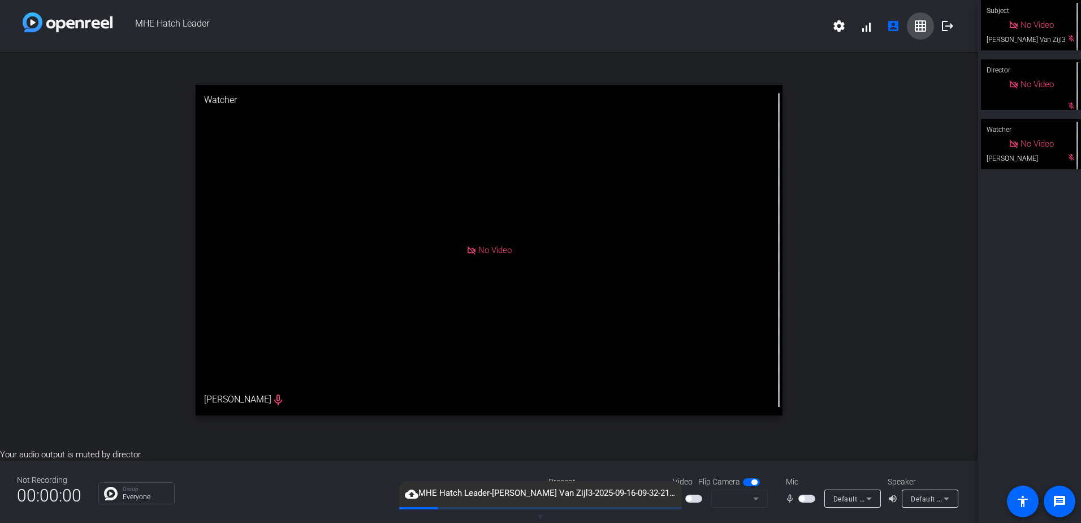
click at [920, 27] on mat-icon "grid_on" at bounding box center [921, 26] width 14 height 14
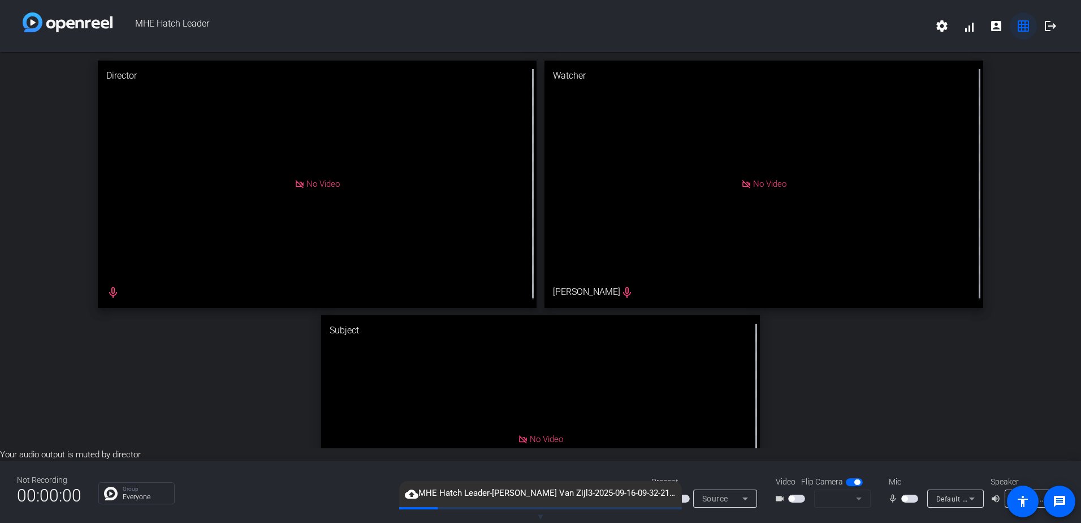
click at [920, 27] on span "MHE Hatch Leader" at bounding box center [521, 25] width 816 height 27
click at [945, 31] on mat-icon "settings" at bounding box center [942, 26] width 14 height 14
click at [1021, 182] on div at bounding box center [540, 261] width 1081 height 523
click at [540, 495] on span "cloud_upload MHE Hatch Leader-[PERSON_NAME] Van Zijl3-2025-09-16-09-32-21-556-0…" at bounding box center [540, 493] width 283 height 14
